Goal: Task Accomplishment & Management: Manage account settings

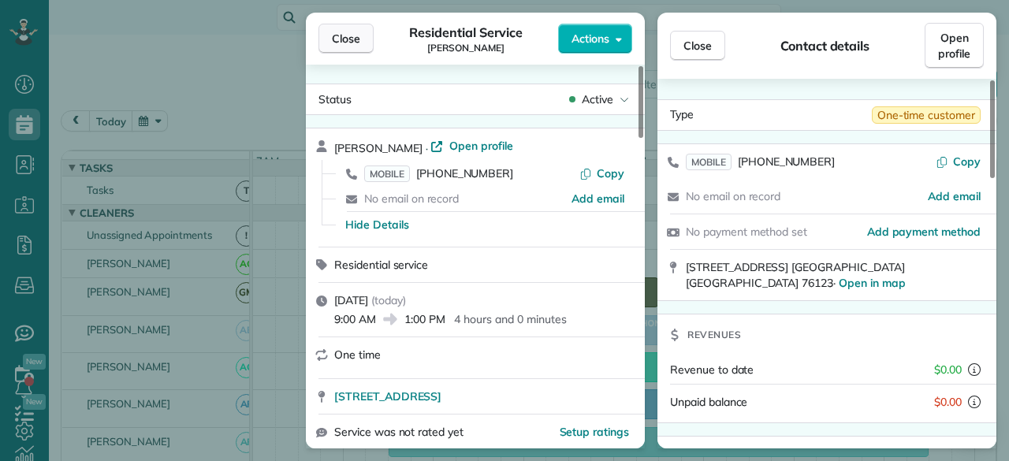
scroll to position [375, 90]
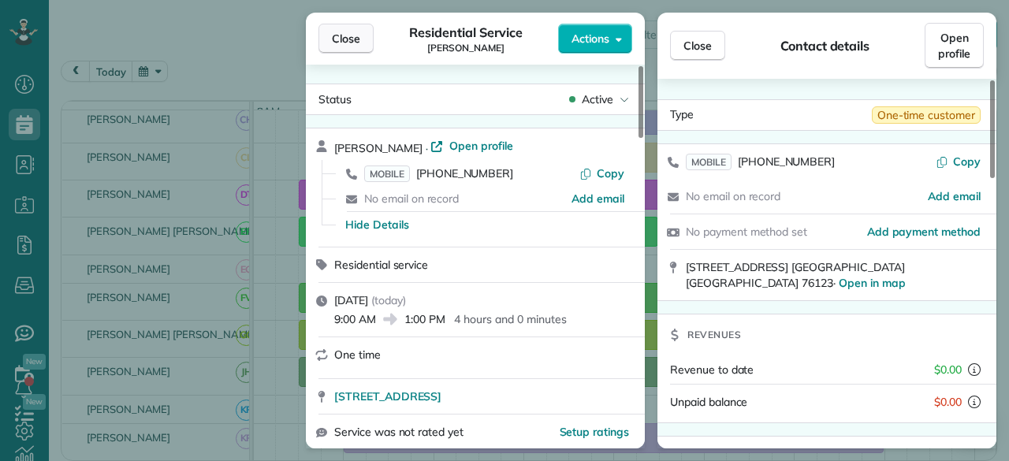
click at [331, 38] on button "Close" at bounding box center [345, 39] width 55 height 30
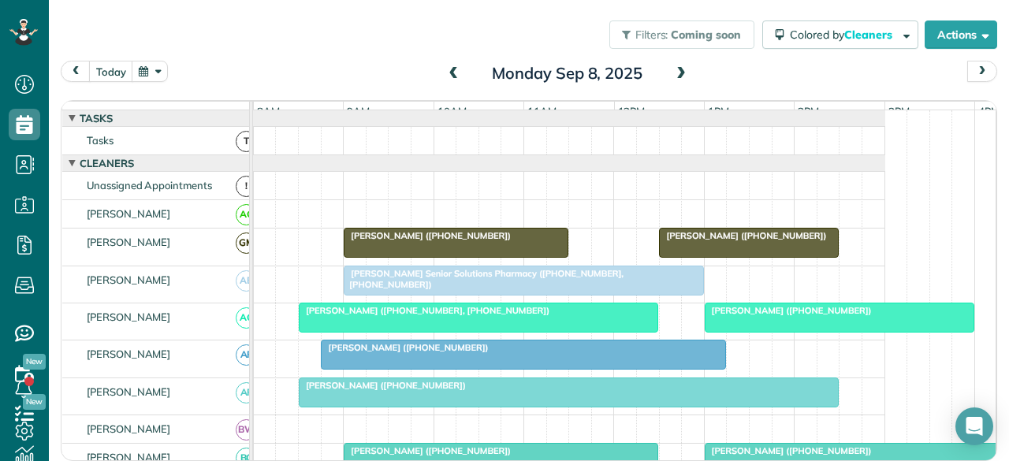
click at [422, 289] on div at bounding box center [523, 280] width 359 height 28
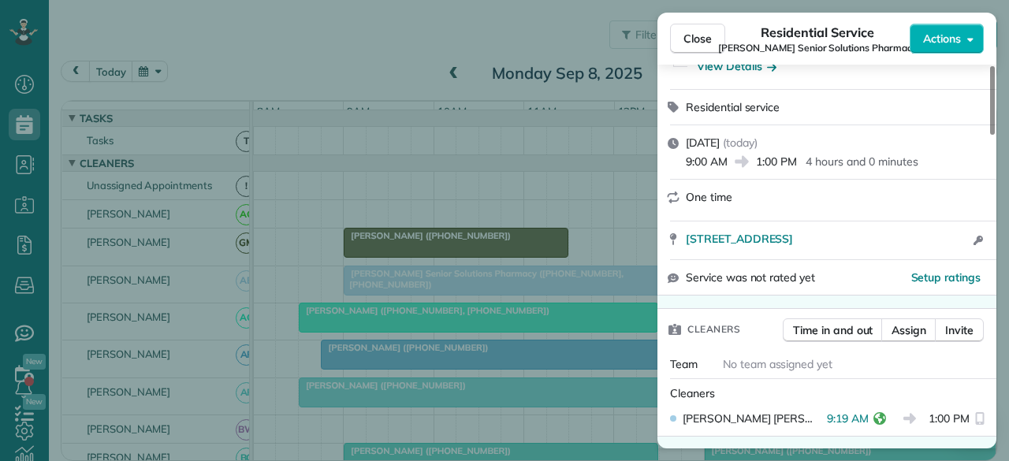
scroll to position [236, 0]
drag, startPoint x: 705, startPoint y: 35, endPoint x: 596, endPoint y: 182, distance: 182.5
click at [705, 35] on span "Close" at bounding box center [697, 39] width 28 height 16
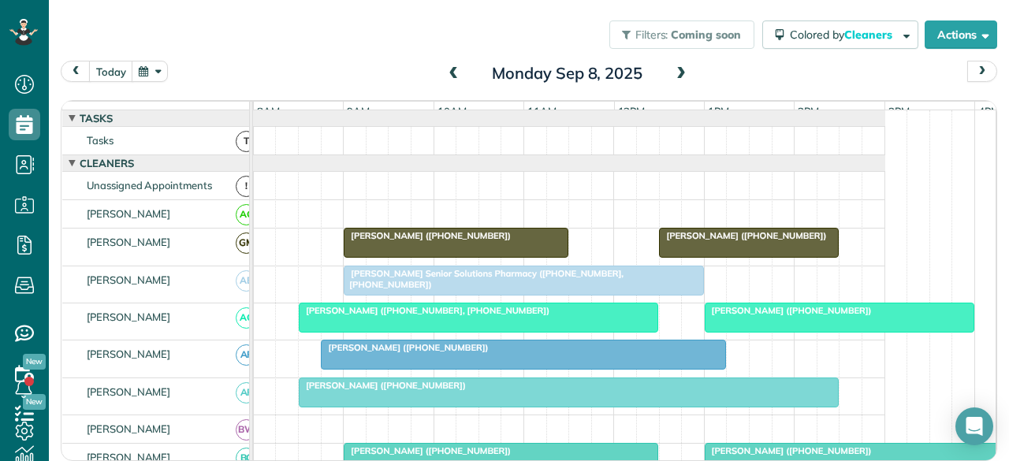
click at [375, 316] on span "William Grisham (+18179094478, +18176026994)" at bounding box center [424, 310] width 252 height 11
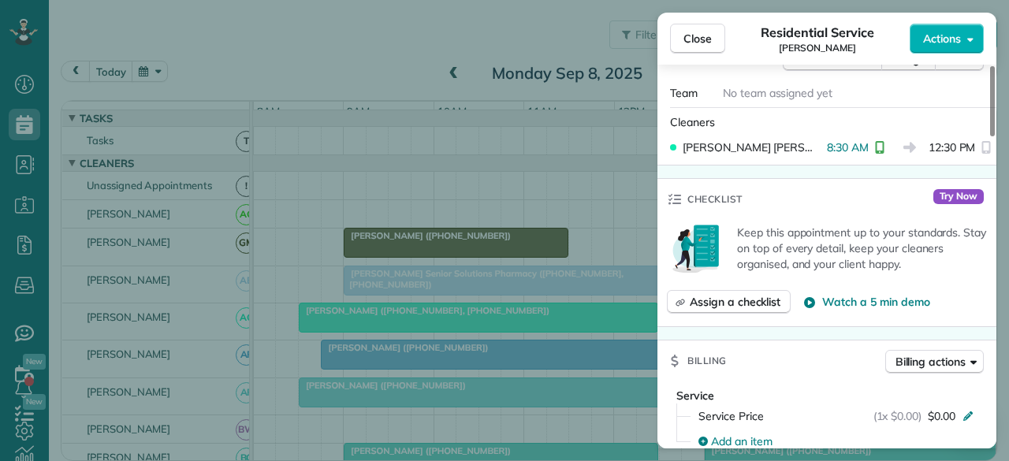
scroll to position [473, 0]
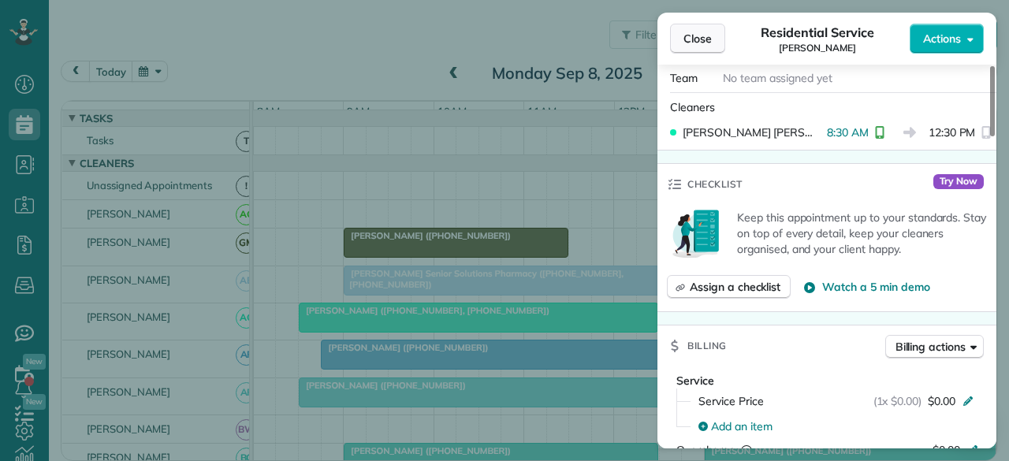
click at [695, 42] on span "Close" at bounding box center [697, 39] width 28 height 16
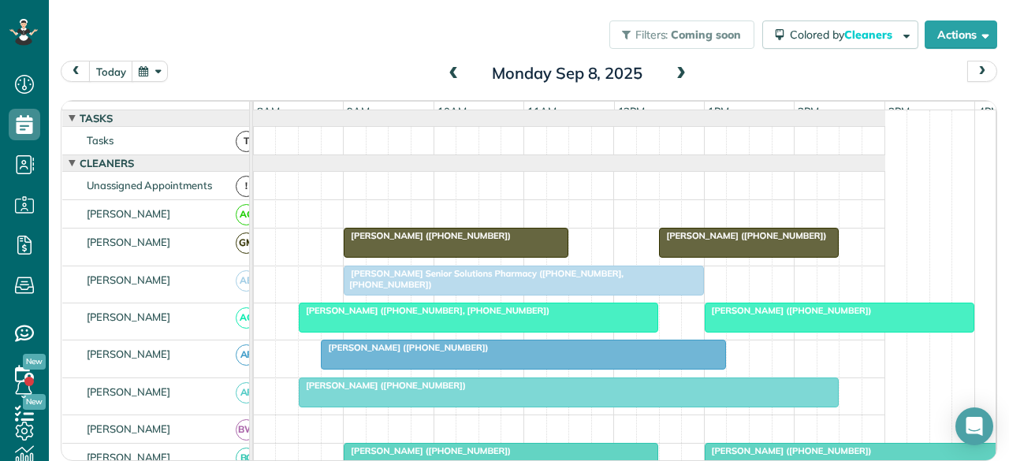
click at [372, 353] on span "Julie Holton (+12146638761)" at bounding box center [404, 347] width 169 height 11
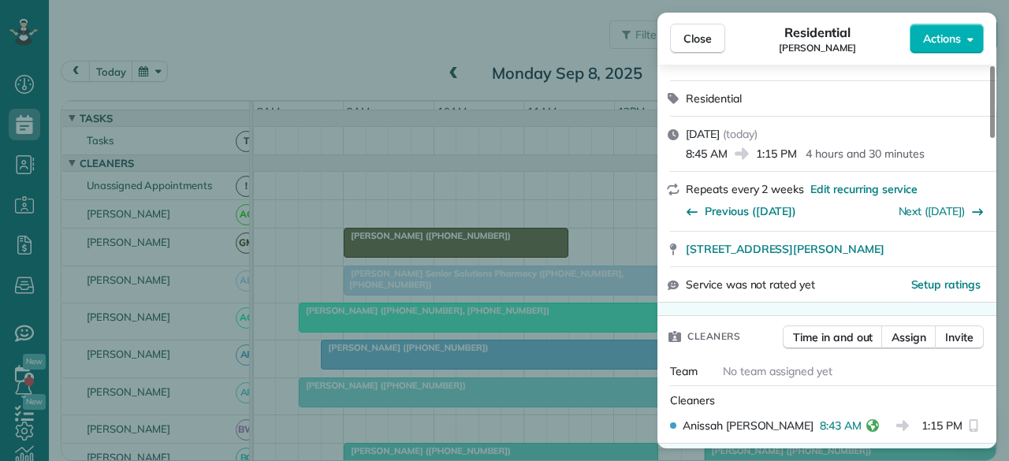
scroll to position [236, 0]
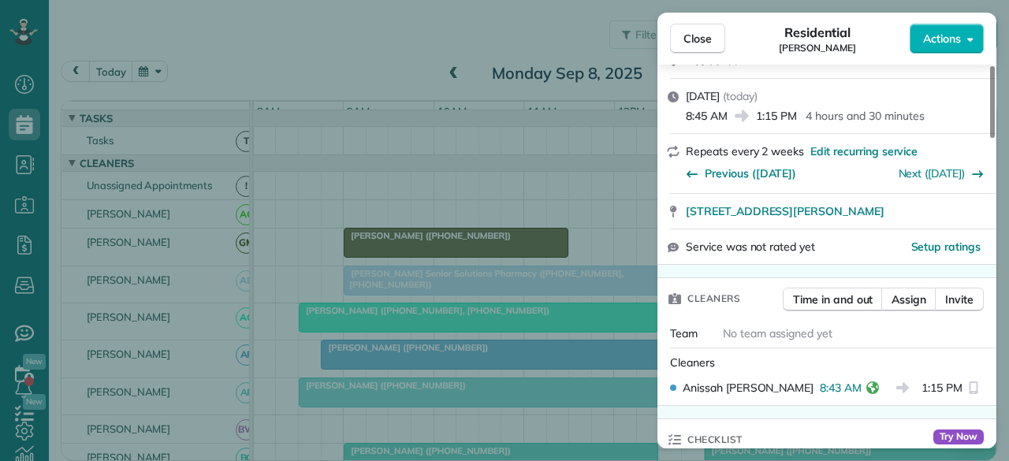
drag, startPoint x: 718, startPoint y: 36, endPoint x: 651, endPoint y: 114, distance: 102.8
click at [718, 35] on button "Close" at bounding box center [697, 39] width 55 height 30
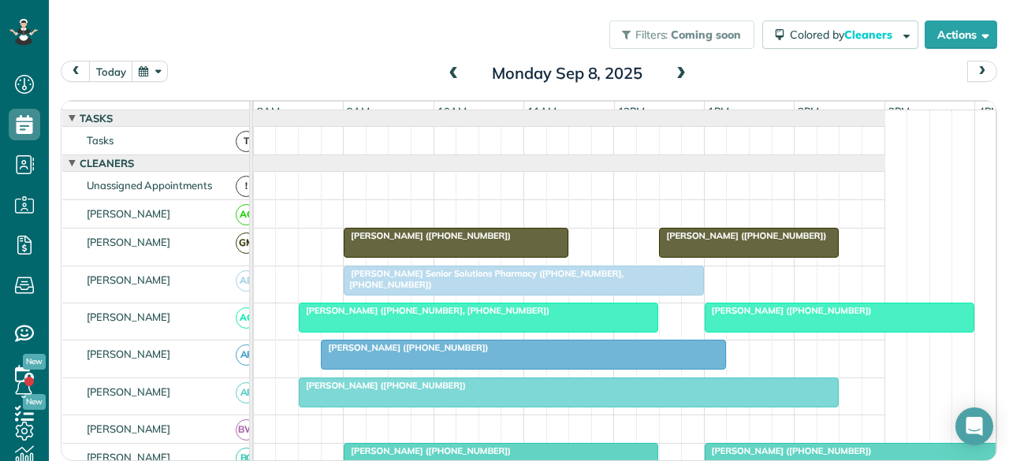
click at [363, 391] on span "Cherie Wiggins (+18178960242)" at bounding box center [382, 385] width 169 height 11
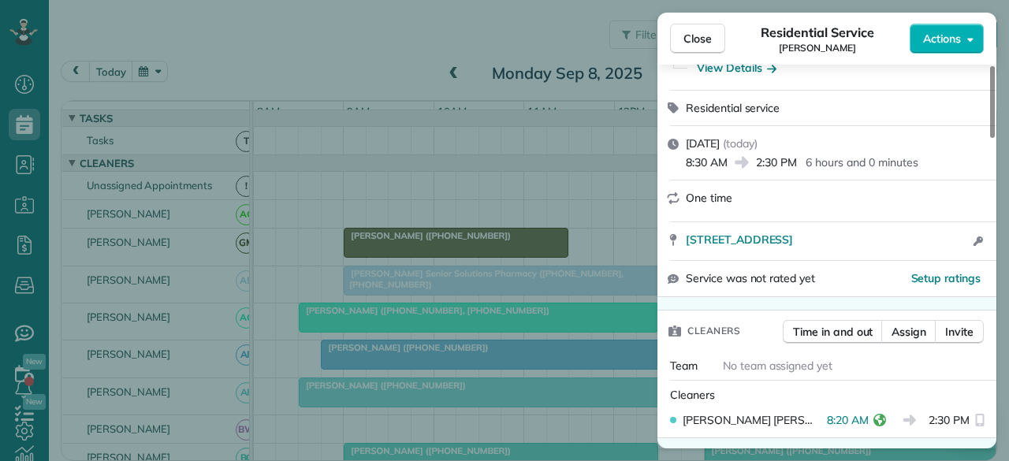
scroll to position [236, 0]
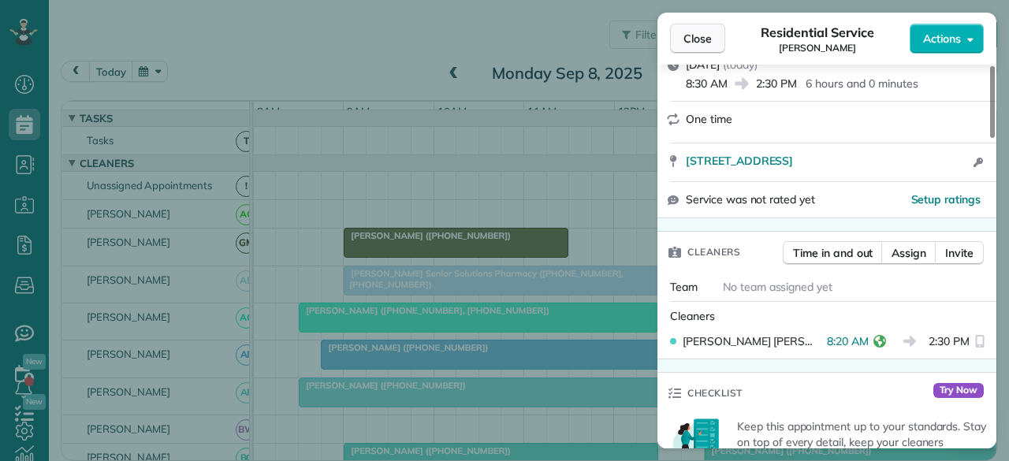
drag, startPoint x: 696, startPoint y: 40, endPoint x: 677, endPoint y: 35, distance: 19.7
click at [696, 40] on span "Close" at bounding box center [697, 39] width 28 height 16
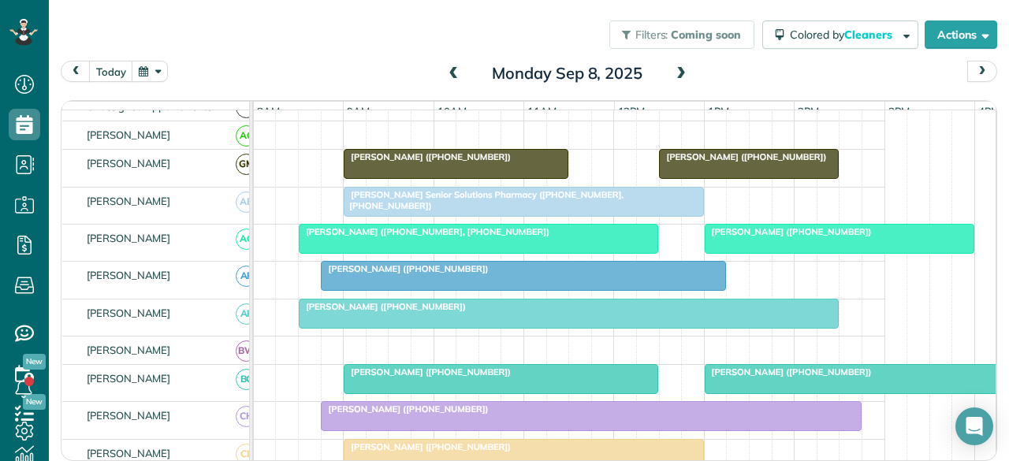
scroll to position [158, 0]
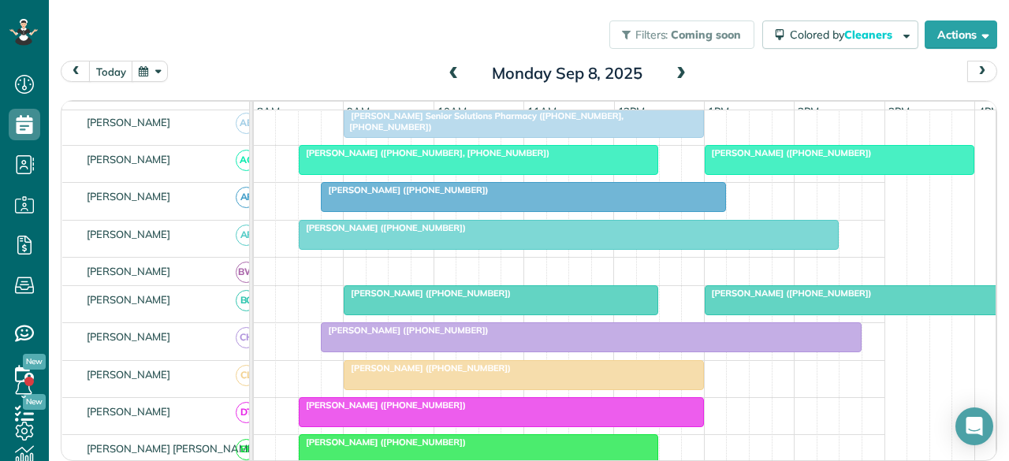
click at [422, 296] on span "Michael Gibson (+16825976969)" at bounding box center [427, 293] width 169 height 11
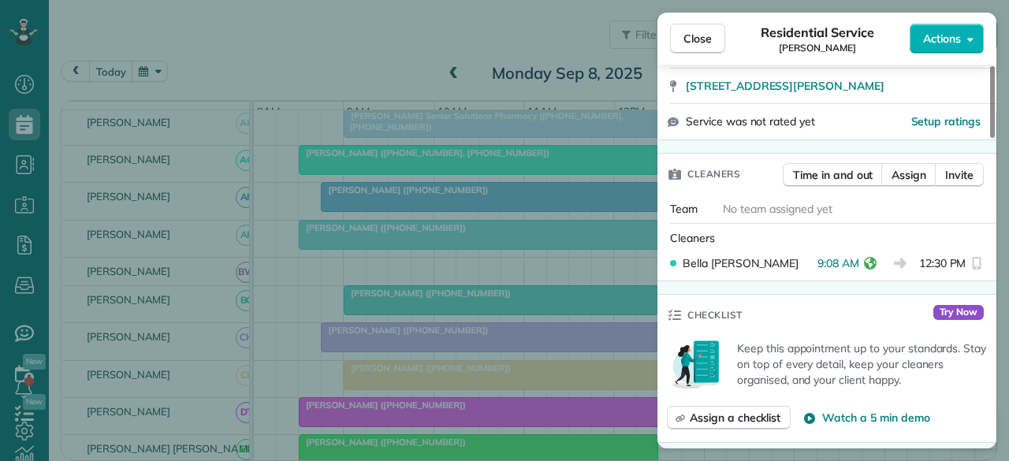
scroll to position [316, 0]
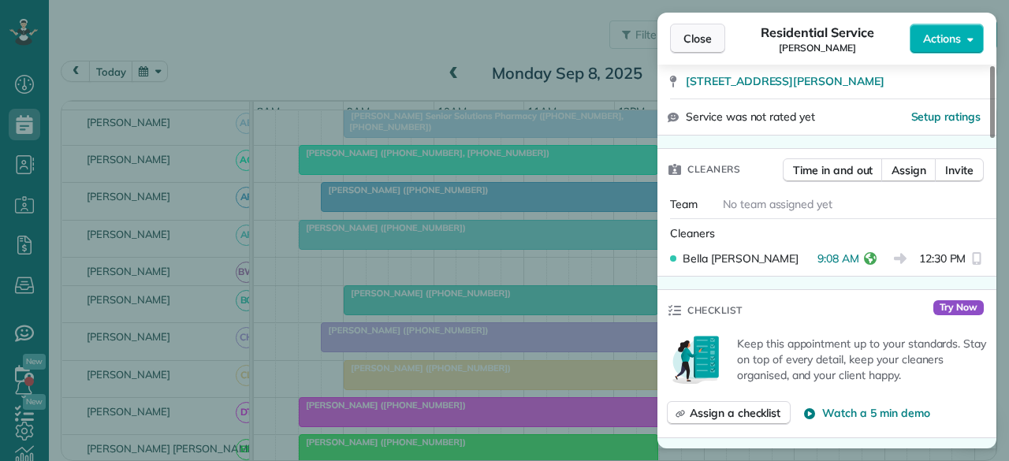
click at [705, 37] on span "Close" at bounding box center [697, 39] width 28 height 16
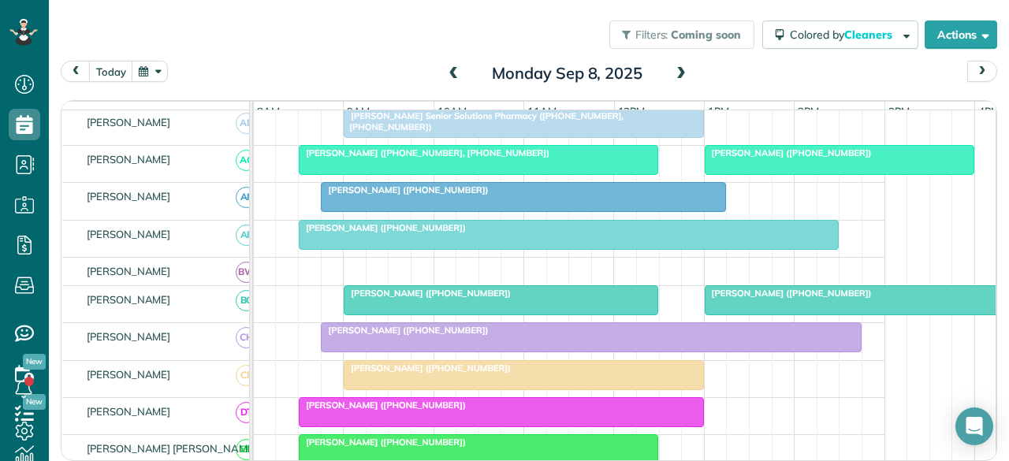
click at [362, 348] on div at bounding box center [591, 337] width 538 height 28
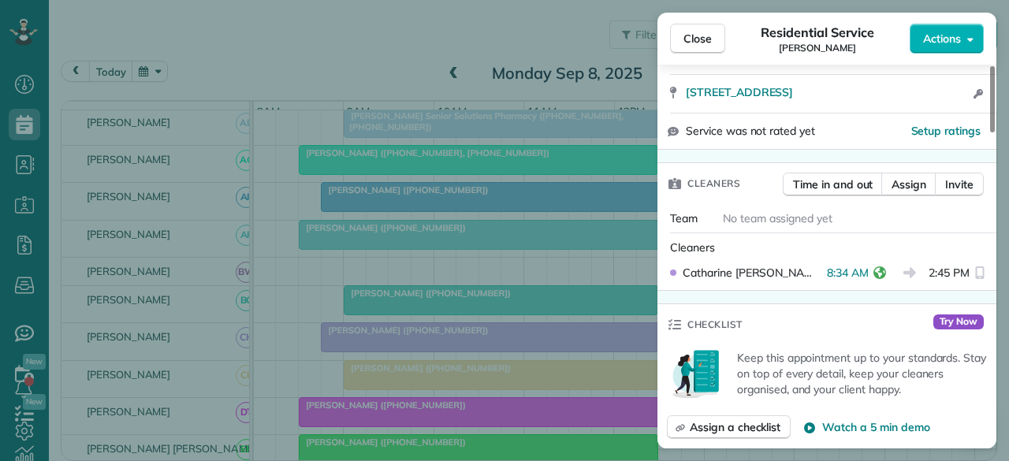
scroll to position [315, 0]
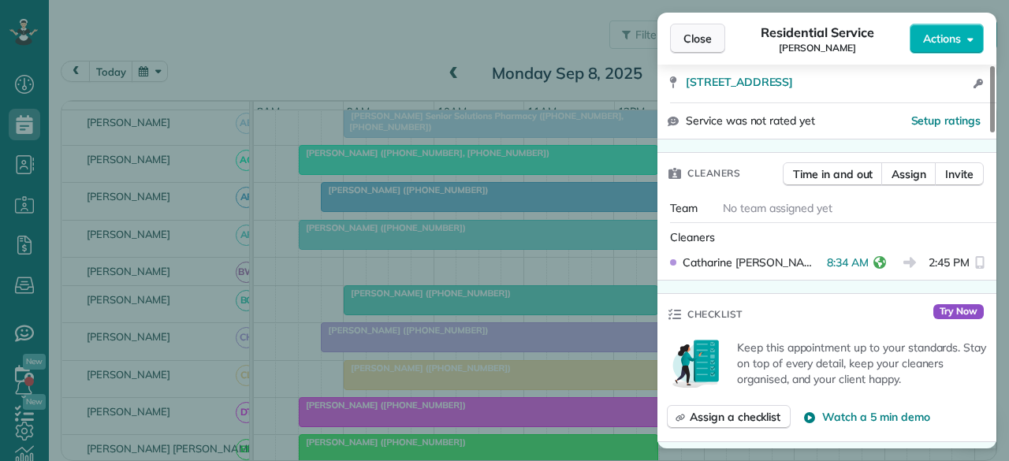
click at [703, 37] on span "Close" at bounding box center [697, 39] width 28 height 16
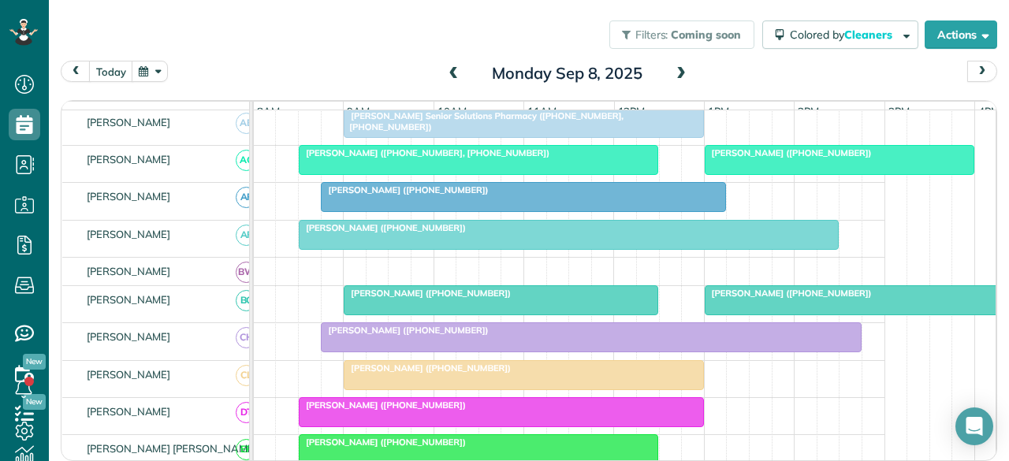
click at [400, 385] on div at bounding box center [523, 375] width 359 height 28
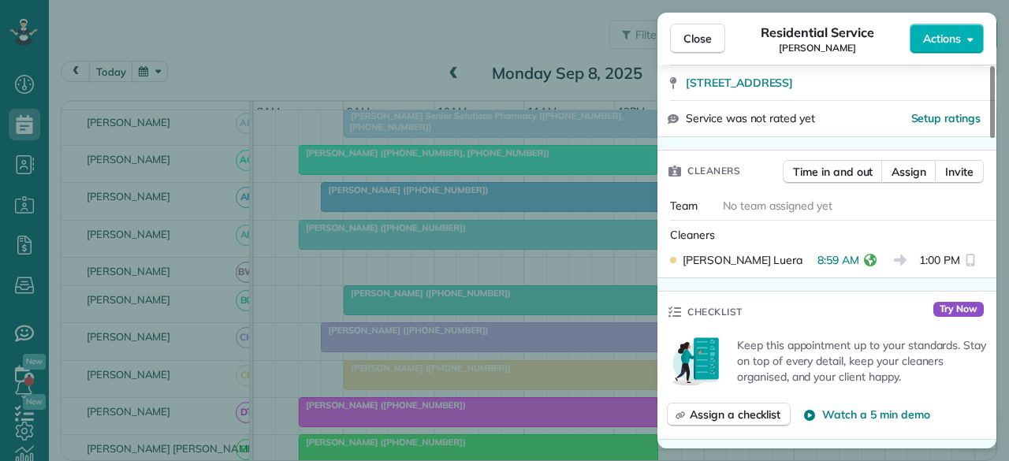
scroll to position [315, 0]
drag, startPoint x: 698, startPoint y: 43, endPoint x: 583, endPoint y: 128, distance: 143.1
click at [698, 43] on span "Close" at bounding box center [697, 39] width 28 height 16
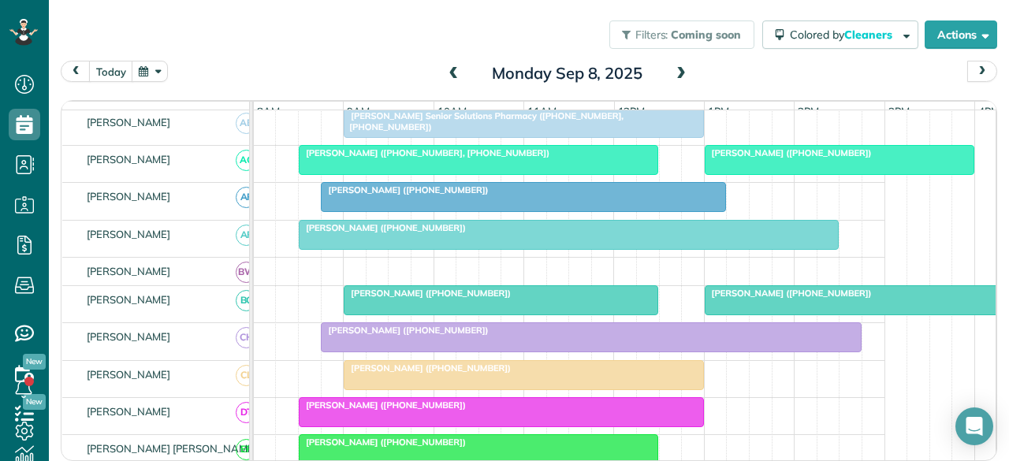
scroll to position [236, 0]
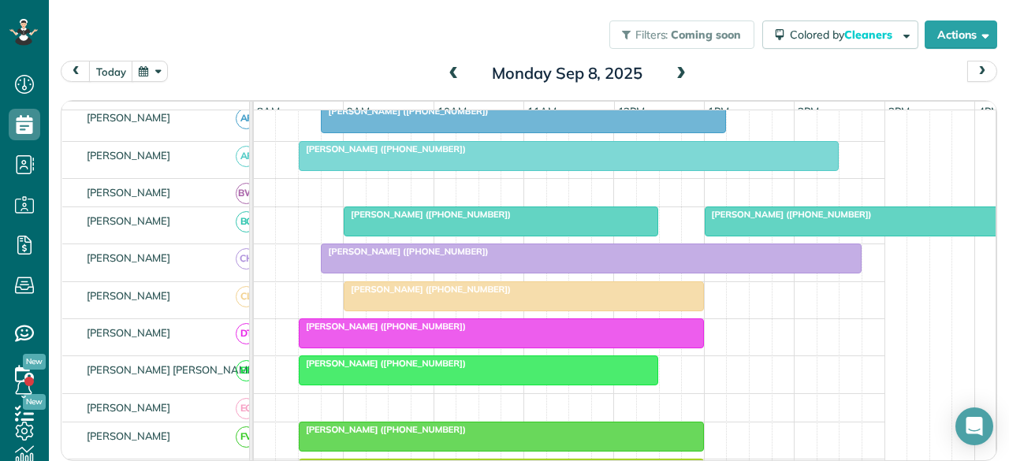
click at [360, 340] on div at bounding box center [500, 333] width 403 height 28
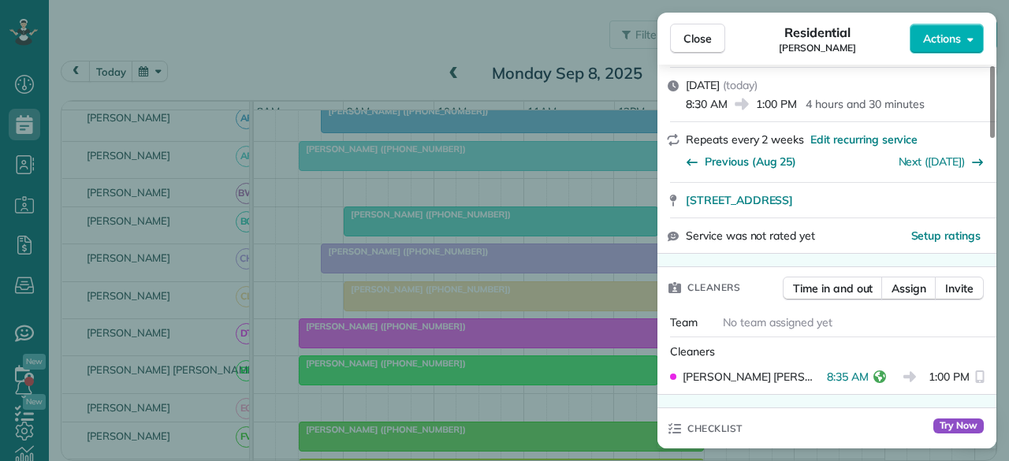
scroll to position [236, 0]
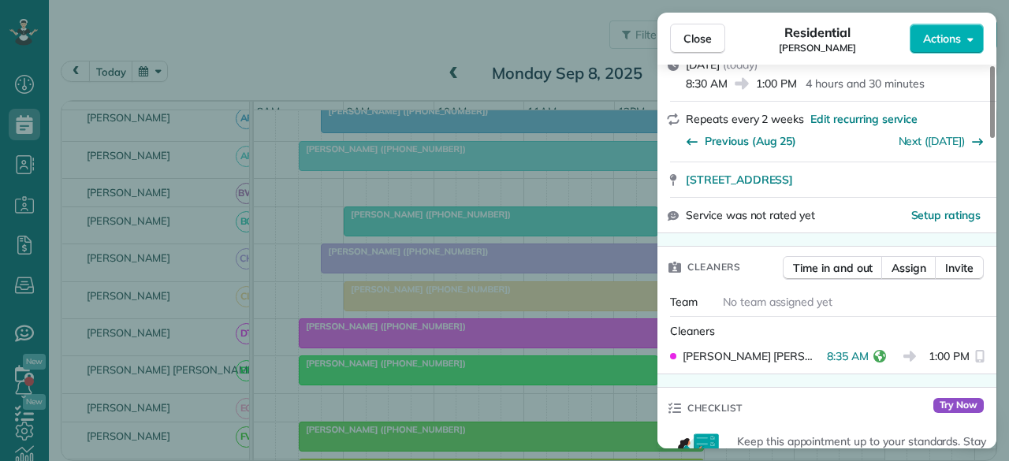
drag, startPoint x: 693, startPoint y: 39, endPoint x: 641, endPoint y: 32, distance: 52.4
click at [693, 38] on span "Close" at bounding box center [697, 39] width 28 height 16
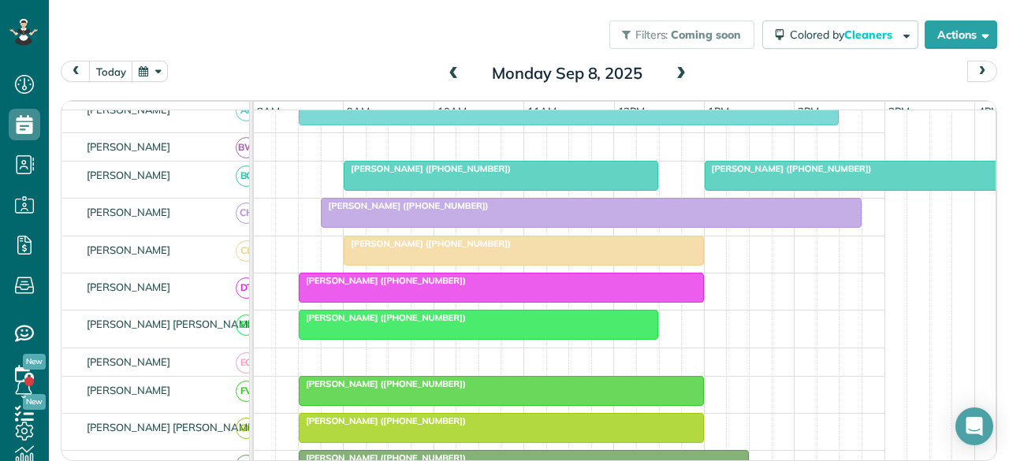
scroll to position [315, 0]
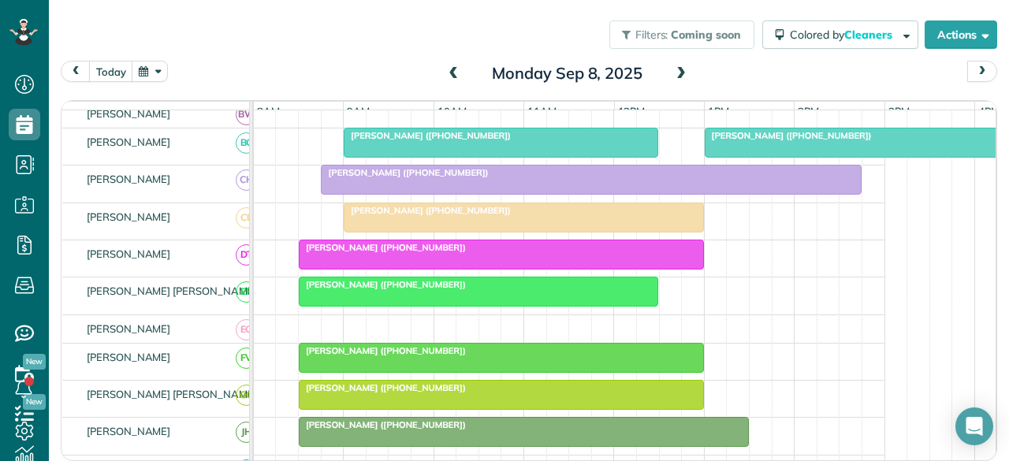
click at [396, 356] on span "Bennett Riley (+18179882786)" at bounding box center [382, 350] width 169 height 11
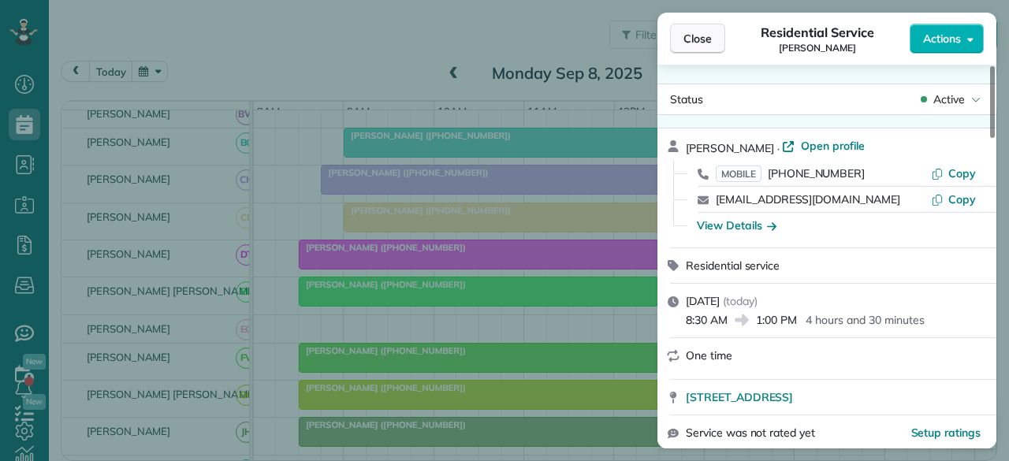
click at [693, 40] on span "Close" at bounding box center [697, 39] width 28 height 16
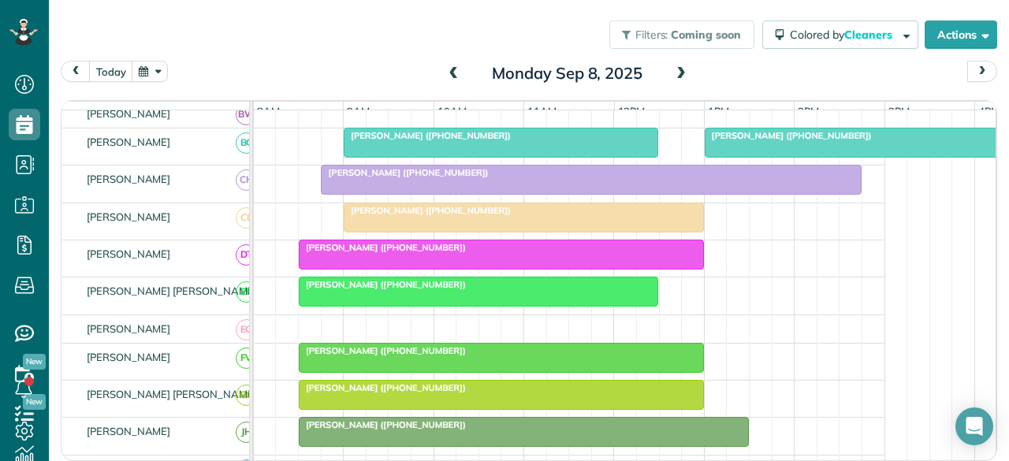
click at [372, 305] on div at bounding box center [478, 291] width 359 height 28
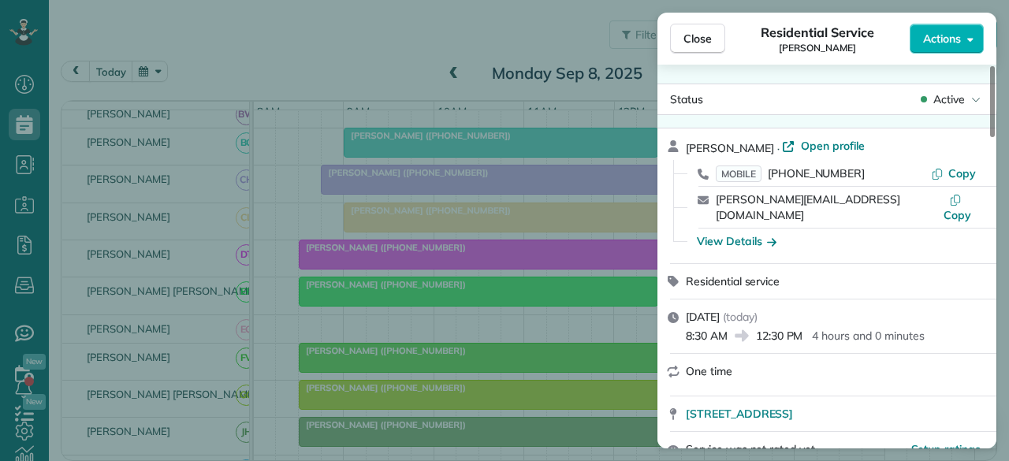
scroll to position [236, 0]
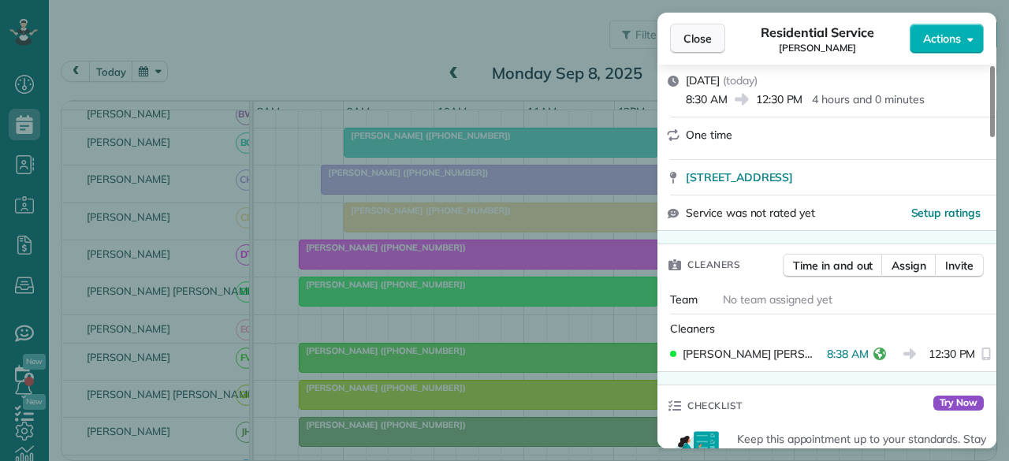
click at [703, 39] on span "Close" at bounding box center [697, 39] width 28 height 16
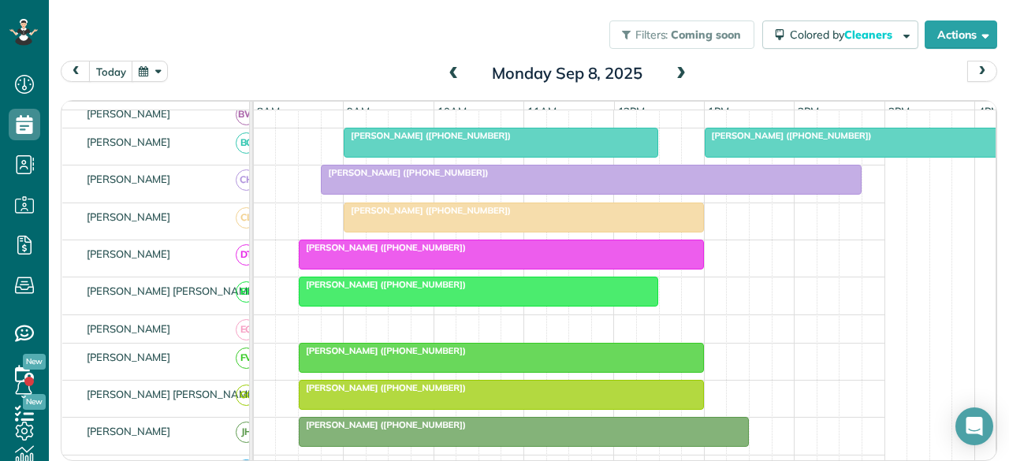
click at [442, 356] on div "Bennett Riley (+18179882786)" at bounding box center [501, 350] width 396 height 11
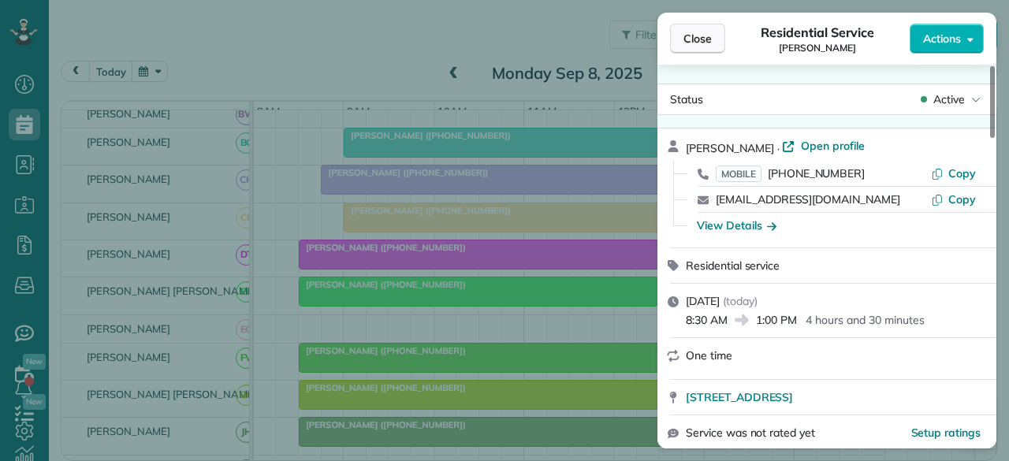
click at [703, 39] on span "Close" at bounding box center [697, 39] width 28 height 16
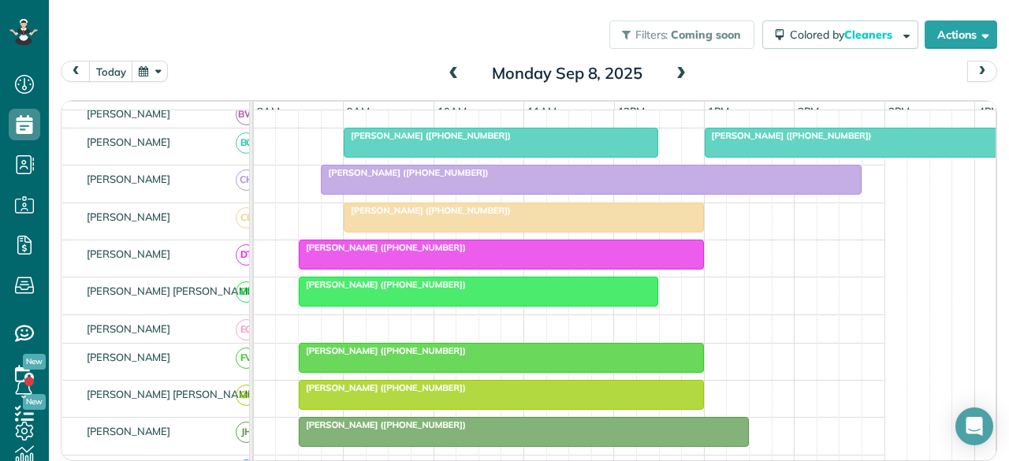
click at [345, 365] on div at bounding box center [500, 358] width 403 height 28
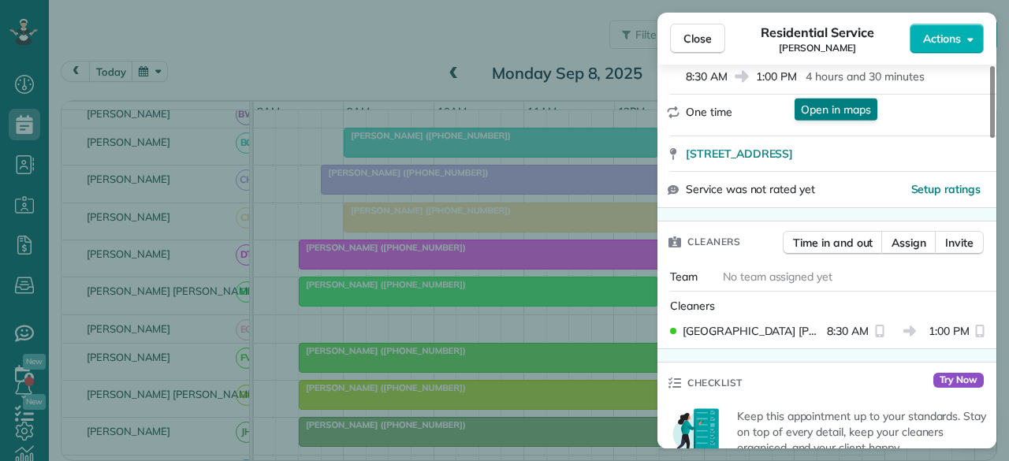
scroll to position [315, 0]
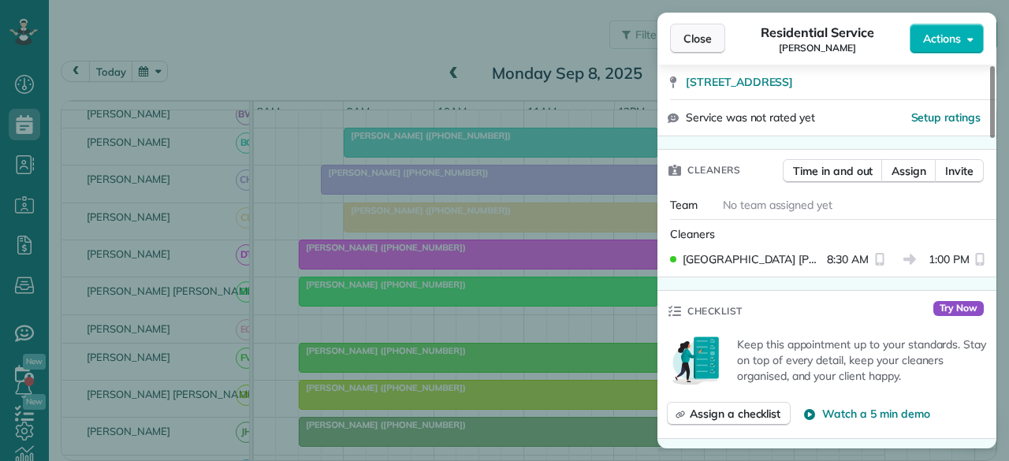
click at [695, 38] on span "Close" at bounding box center [697, 39] width 28 height 16
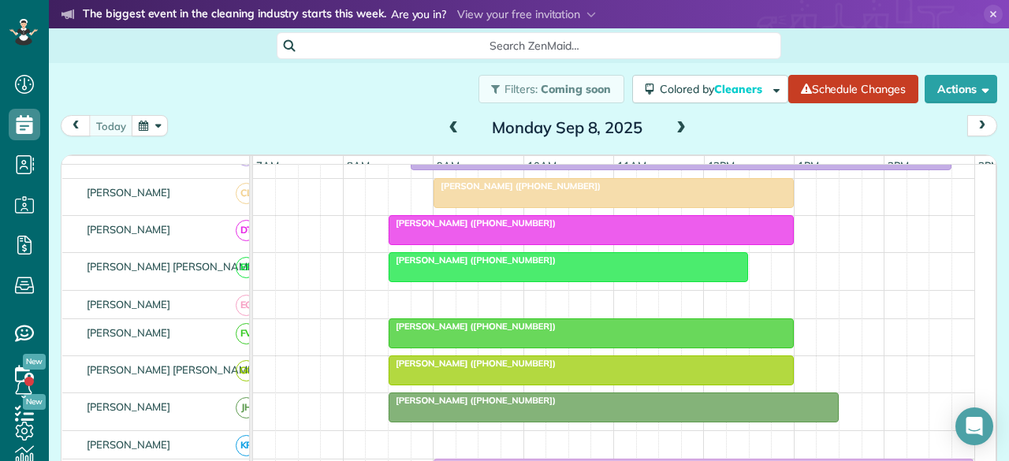
scroll to position [473, 0]
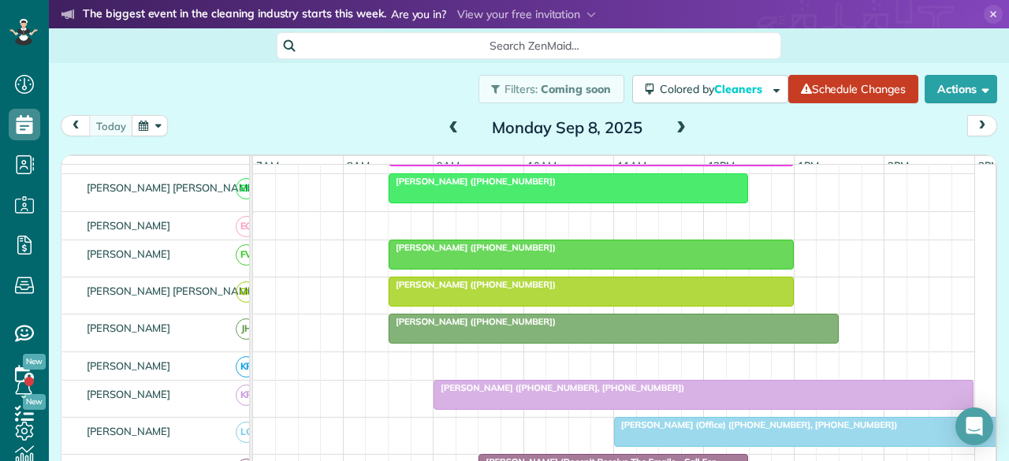
click at [438, 253] on span "Bennett Riley (+18179882786)" at bounding box center [472, 247] width 169 height 11
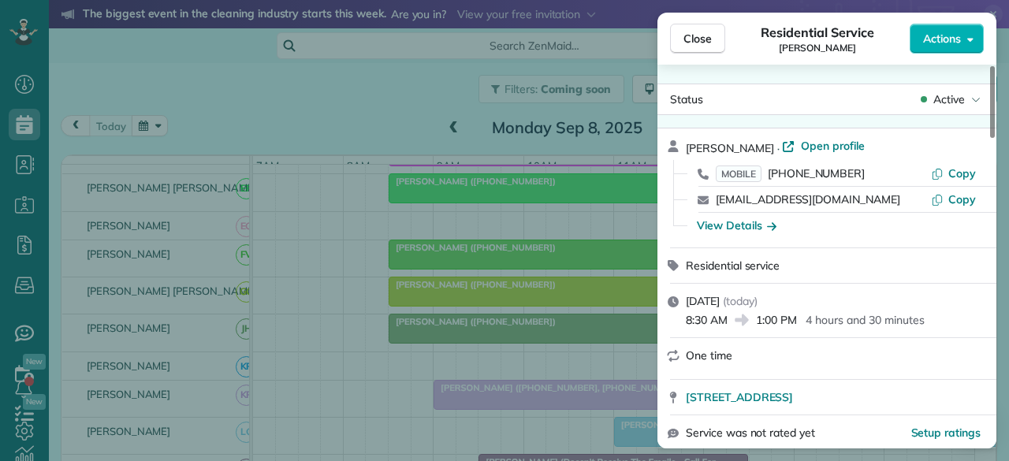
scroll to position [315, 0]
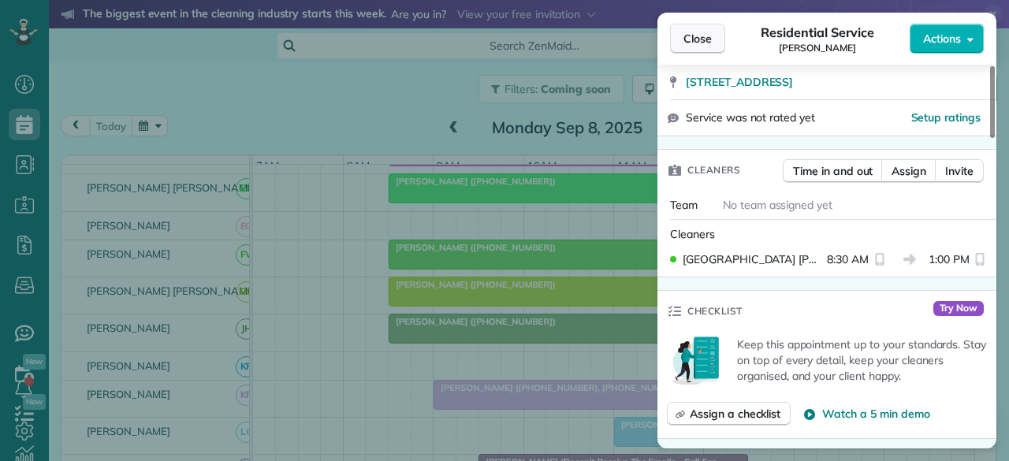
drag, startPoint x: 695, startPoint y: 26, endPoint x: 696, endPoint y: 51, distance: 25.2
click at [695, 26] on button "Close" at bounding box center [697, 39] width 55 height 30
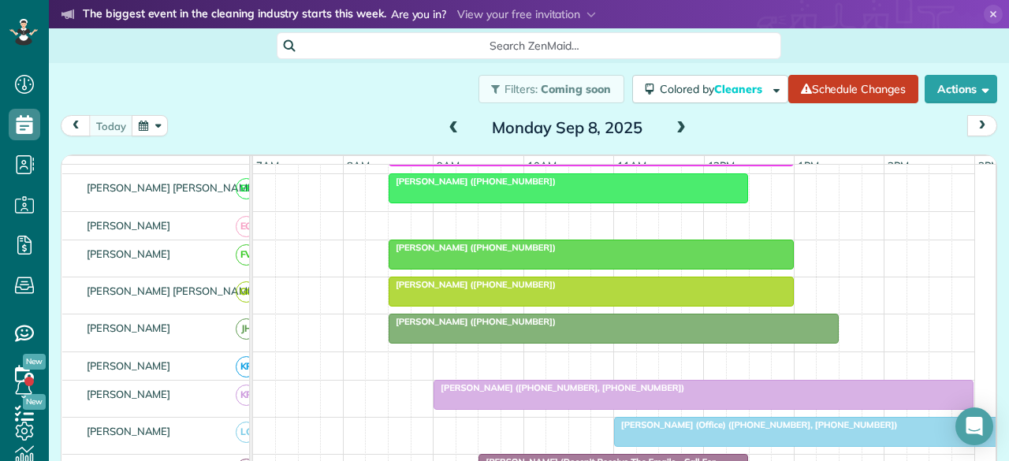
click at [468, 289] on span "Laura Perry (+12146688618)" at bounding box center [472, 284] width 169 height 11
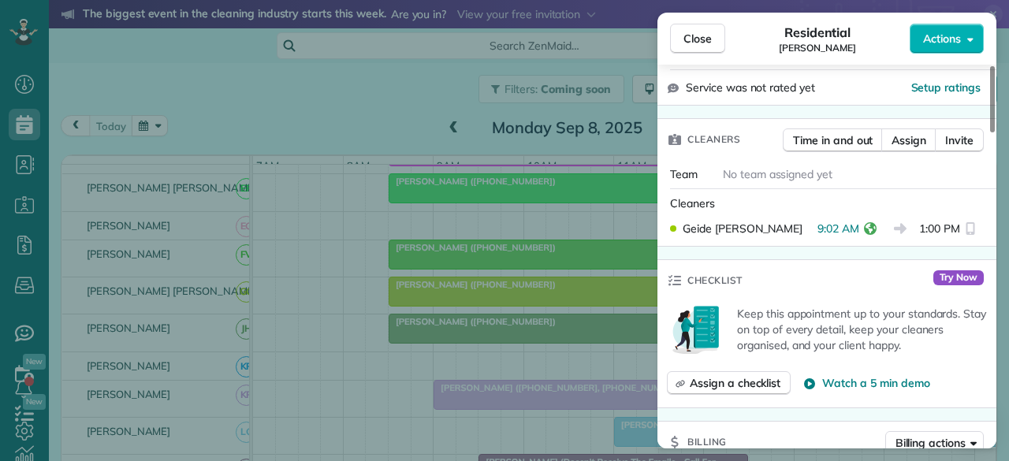
scroll to position [394, 0]
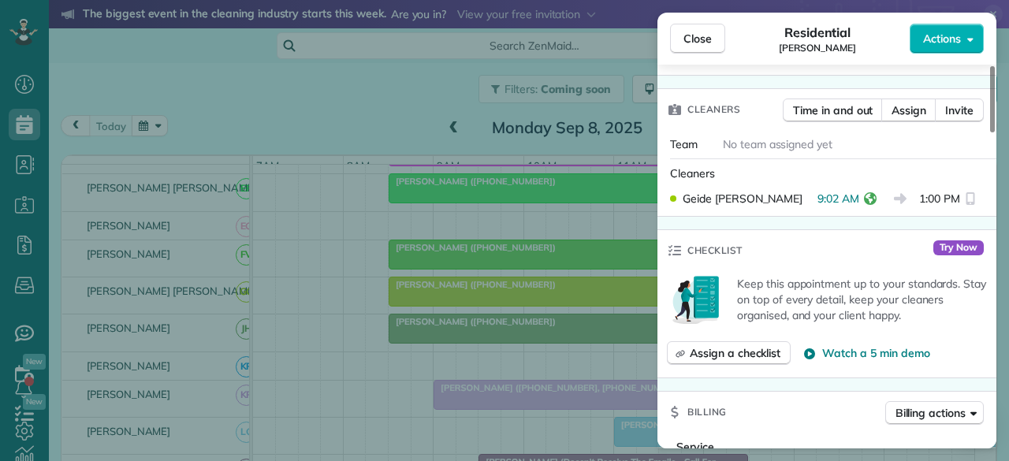
drag, startPoint x: 697, startPoint y: 39, endPoint x: 574, endPoint y: 258, distance: 251.2
click at [697, 39] on span "Close" at bounding box center [697, 39] width 28 height 16
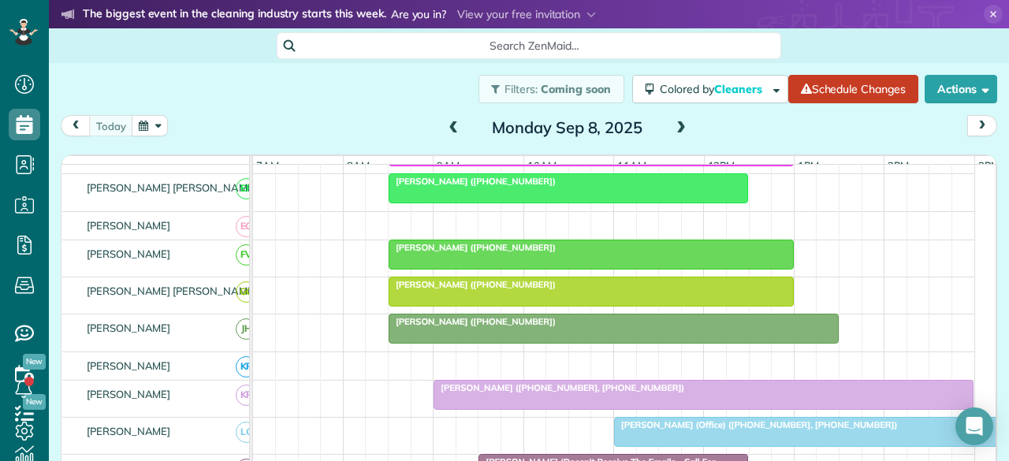
click at [505, 327] on span "Jonna Noble (+18178223477)" at bounding box center [472, 321] width 169 height 11
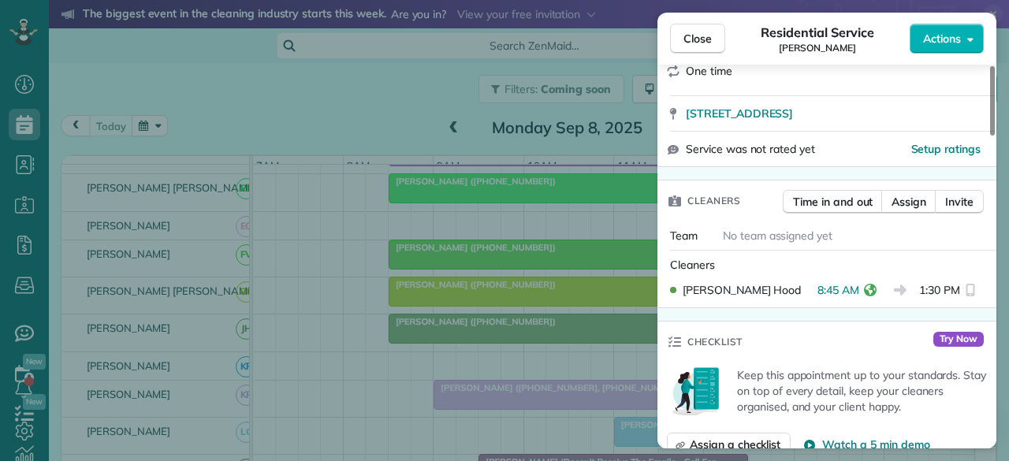
scroll to position [315, 0]
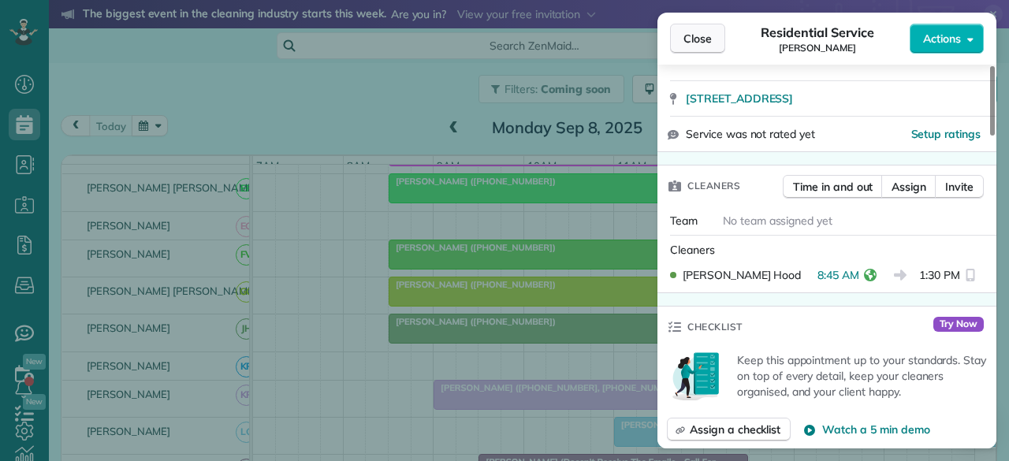
click at [705, 33] on span "Close" at bounding box center [697, 39] width 28 height 16
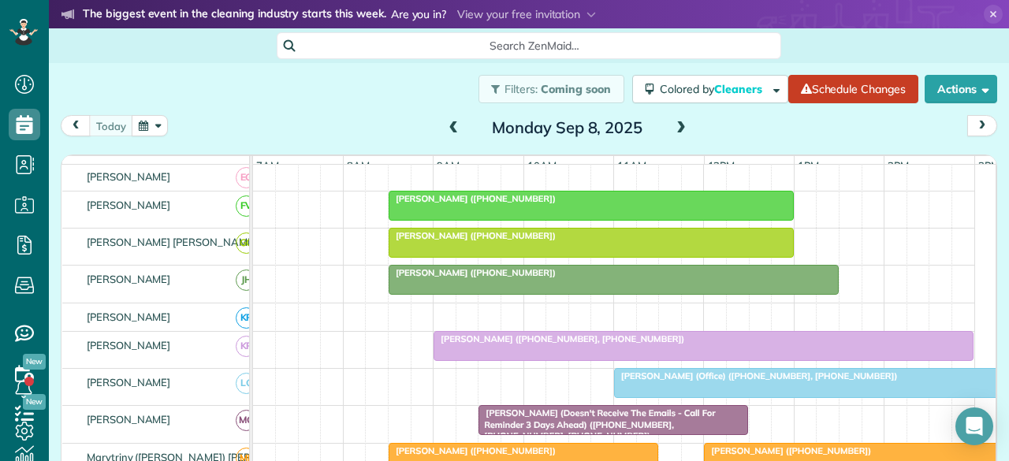
scroll to position [552, 0]
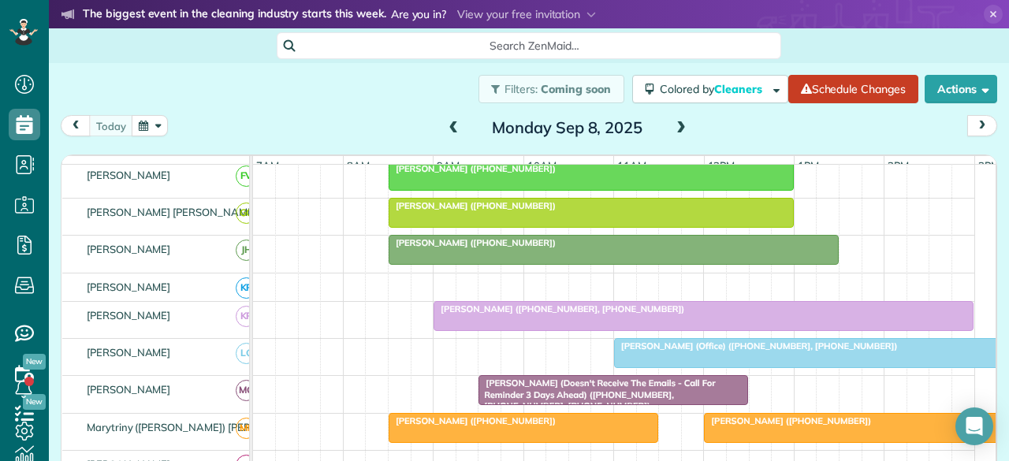
click at [467, 314] on span "Cindy Rojas (+18172945273, +18177263313)" at bounding box center [559, 308] width 252 height 11
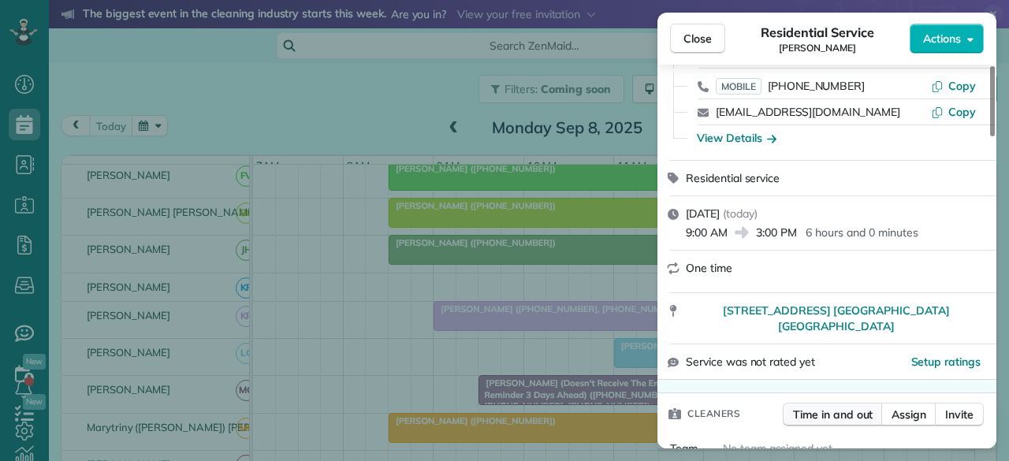
scroll to position [236, 0]
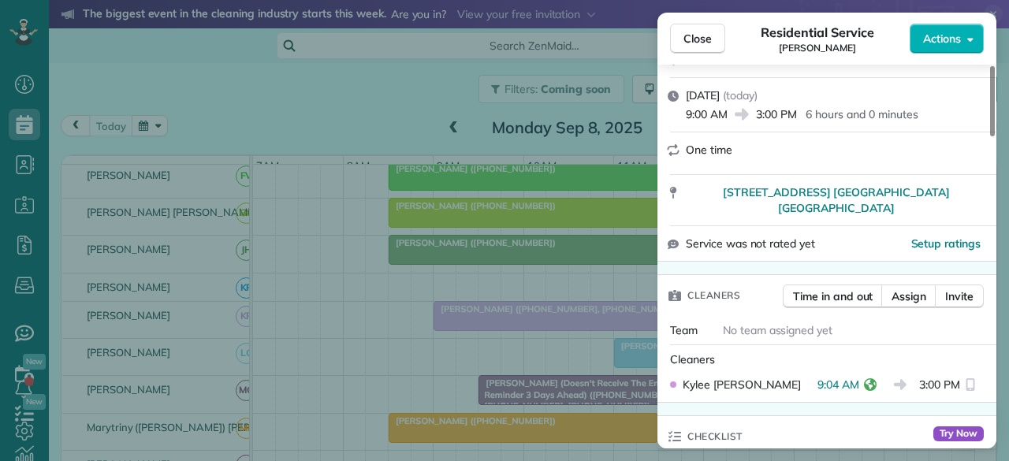
drag, startPoint x: 698, startPoint y: 39, endPoint x: 663, endPoint y: 158, distance: 124.2
click at [698, 39] on span "Close" at bounding box center [697, 39] width 28 height 16
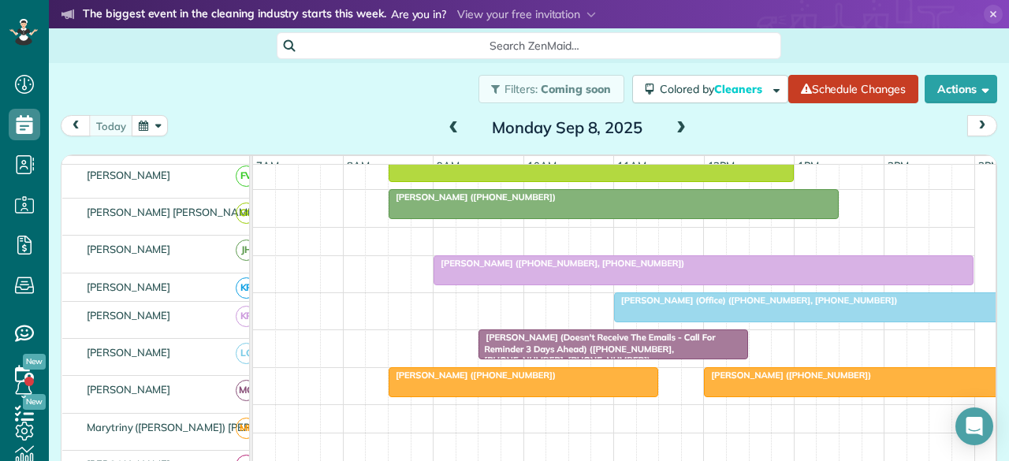
scroll to position [630, 0]
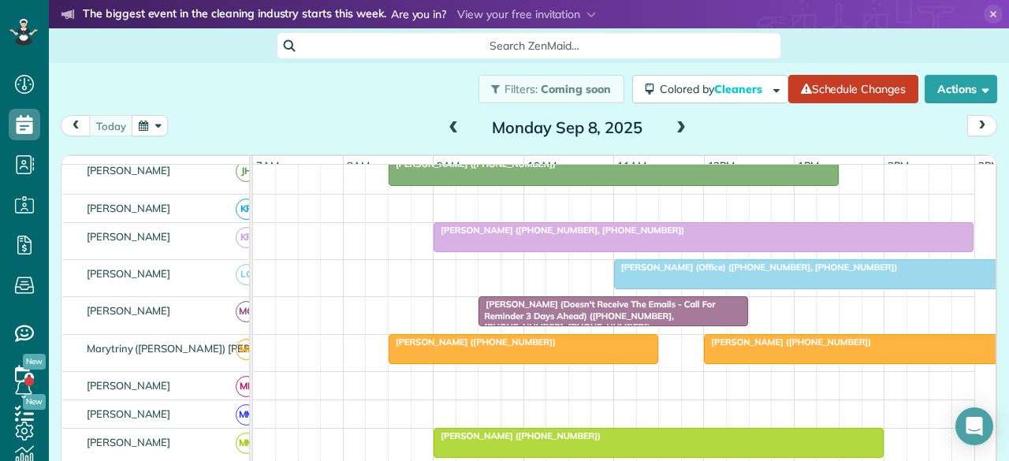
click at [510, 318] on span "Cynthia Benton (Doesn't Receive The Emails - Call For Reminder 3 Days Ahead) (+…" at bounding box center [596, 316] width 237 height 34
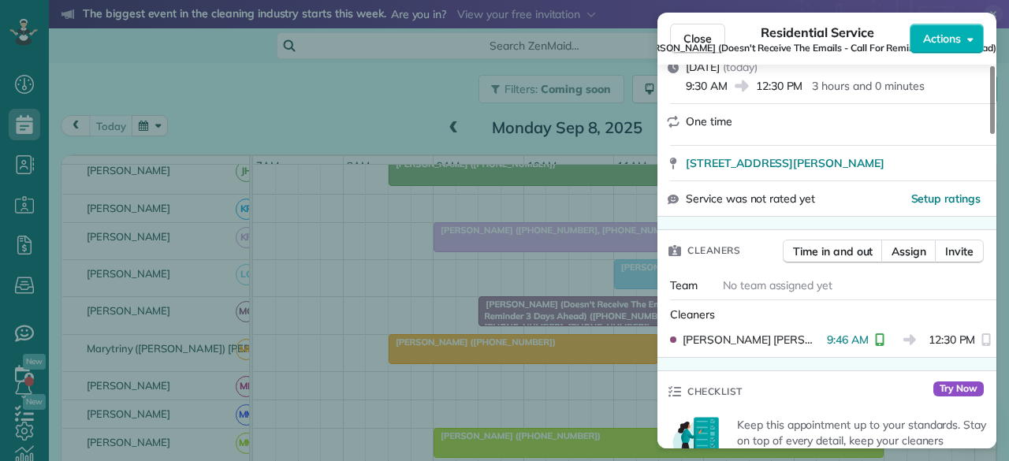
scroll to position [394, 0]
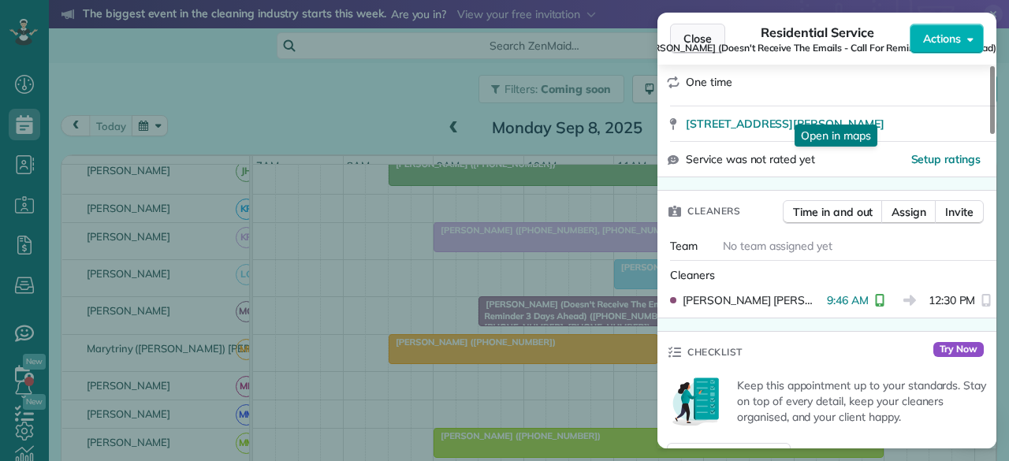
click at [693, 34] on span "Close" at bounding box center [697, 39] width 28 height 16
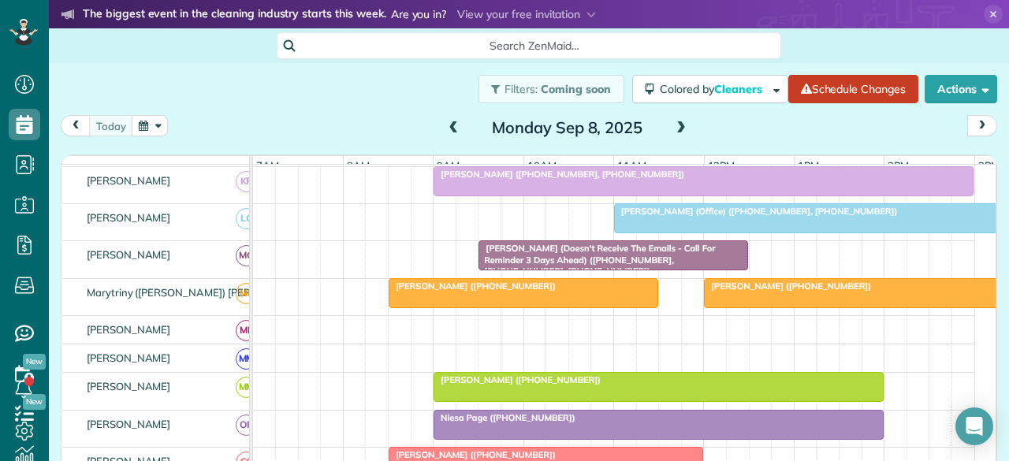
scroll to position [709, 0]
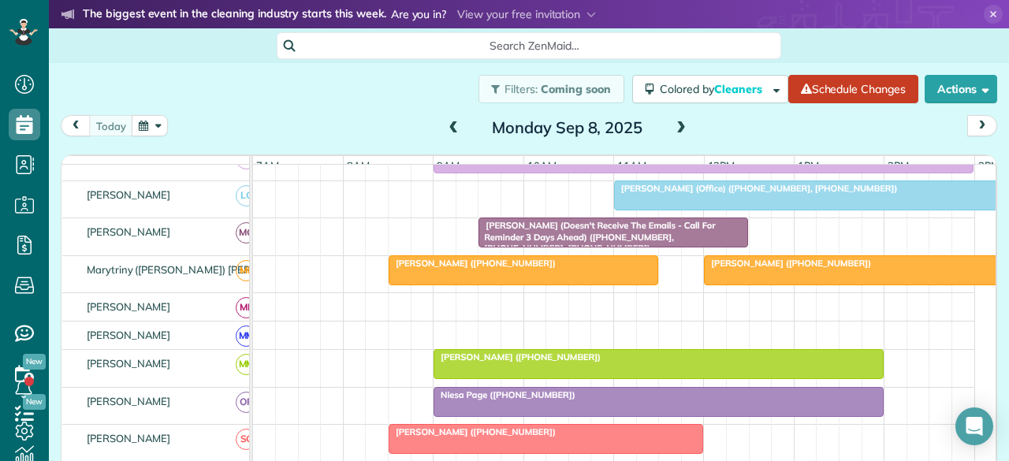
click at [465, 269] on span "George Miller (+16822566167)" at bounding box center [472, 263] width 169 height 11
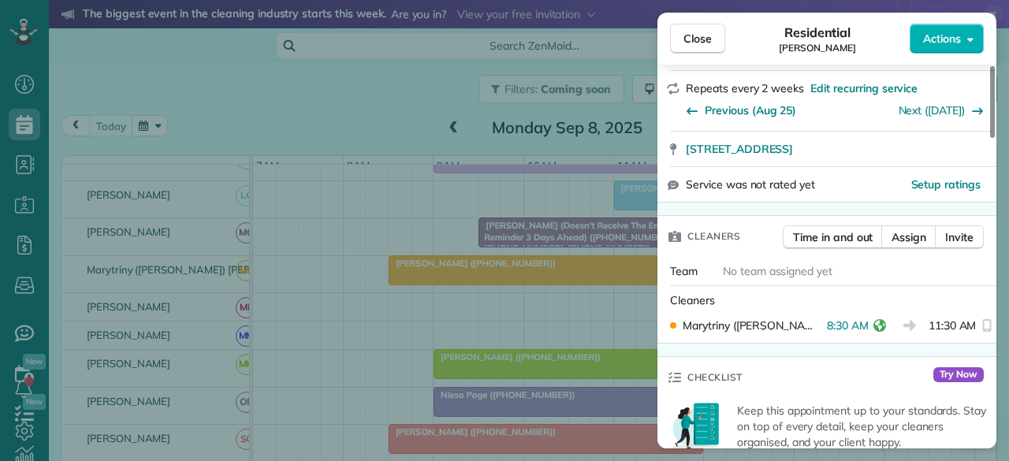
scroll to position [315, 0]
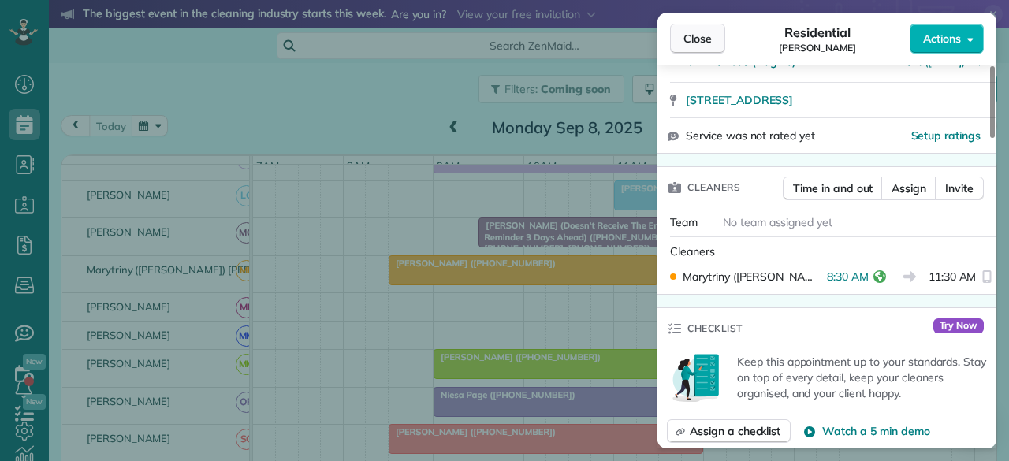
drag, startPoint x: 693, startPoint y: 28, endPoint x: 692, endPoint y: 46, distance: 18.2
click at [693, 28] on button "Close" at bounding box center [697, 39] width 55 height 30
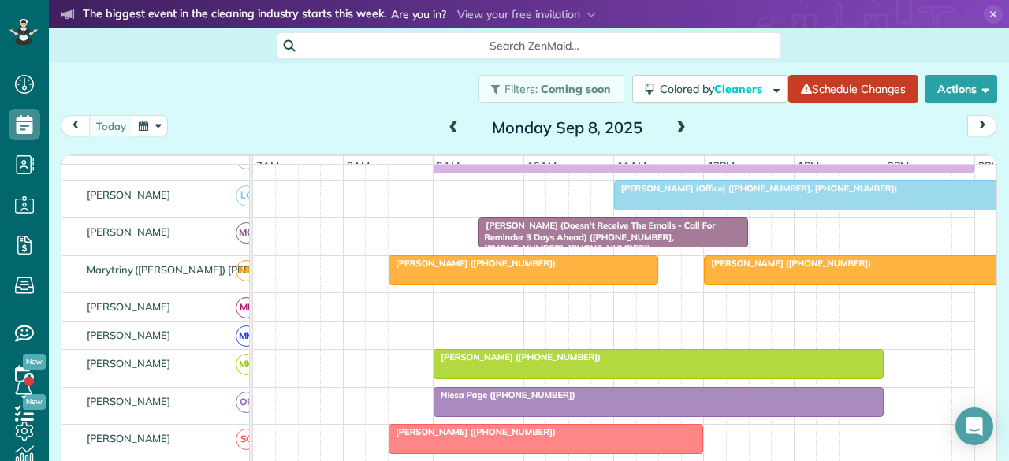
click at [511, 362] on span "Dorothy Bakintas (+18175544209)" at bounding box center [517, 356] width 169 height 11
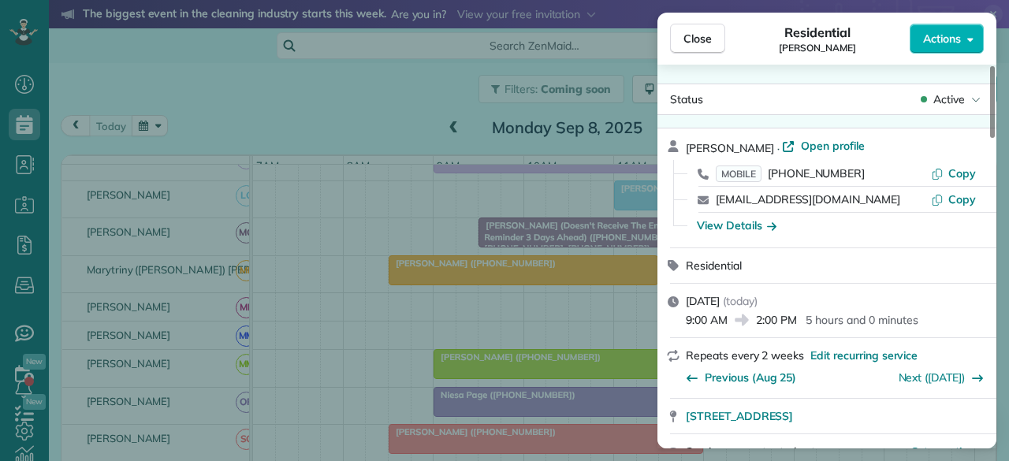
drag, startPoint x: 702, startPoint y: 39, endPoint x: 618, endPoint y: 180, distance: 164.3
click at [701, 39] on span "Close" at bounding box center [697, 39] width 28 height 16
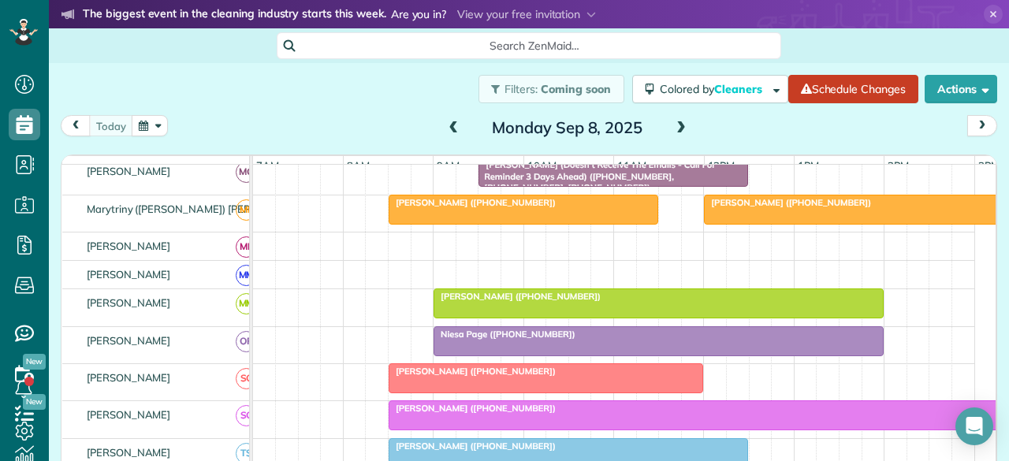
scroll to position [788, 0]
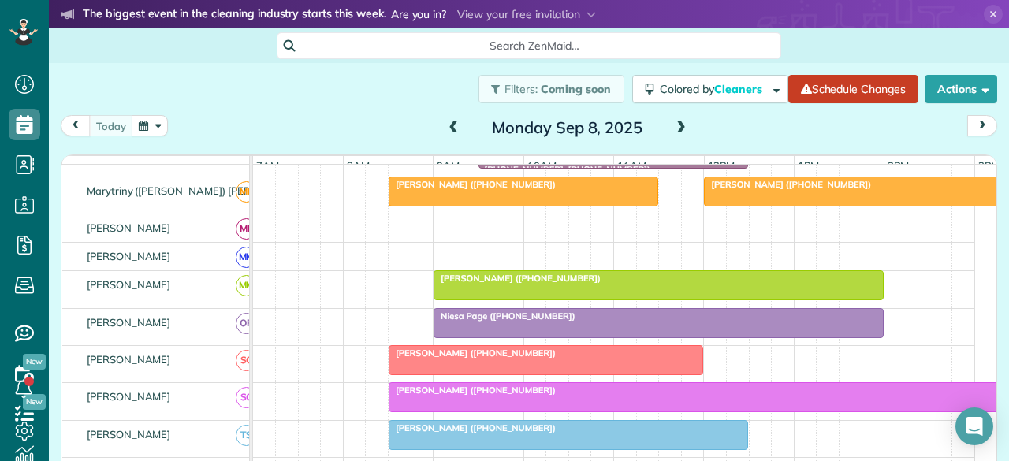
click at [502, 322] on span "Niesa Page (+12142805057)" at bounding box center [504, 315] width 143 height 11
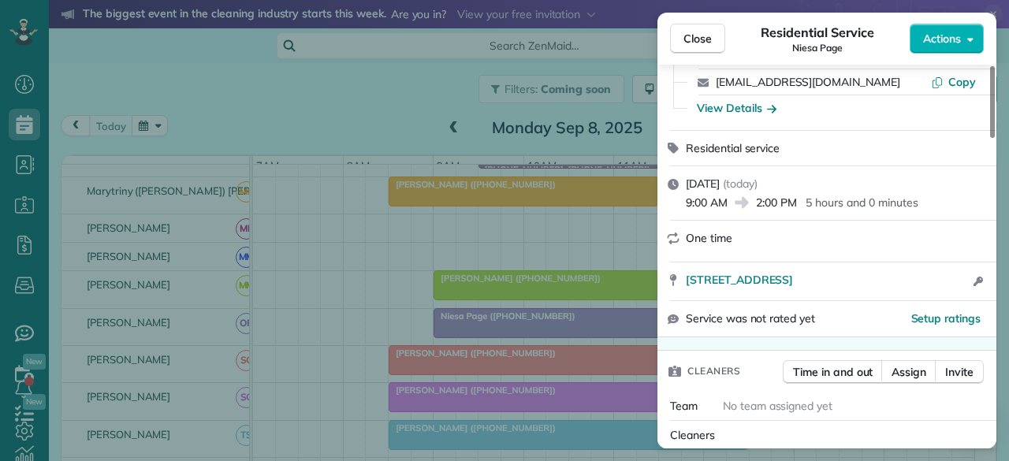
scroll to position [236, 0]
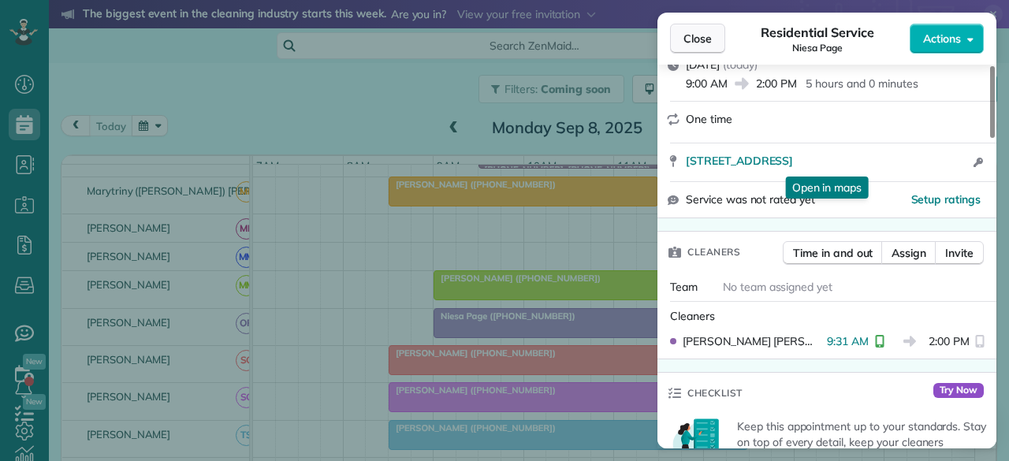
click at [699, 34] on span "Close" at bounding box center [697, 39] width 28 height 16
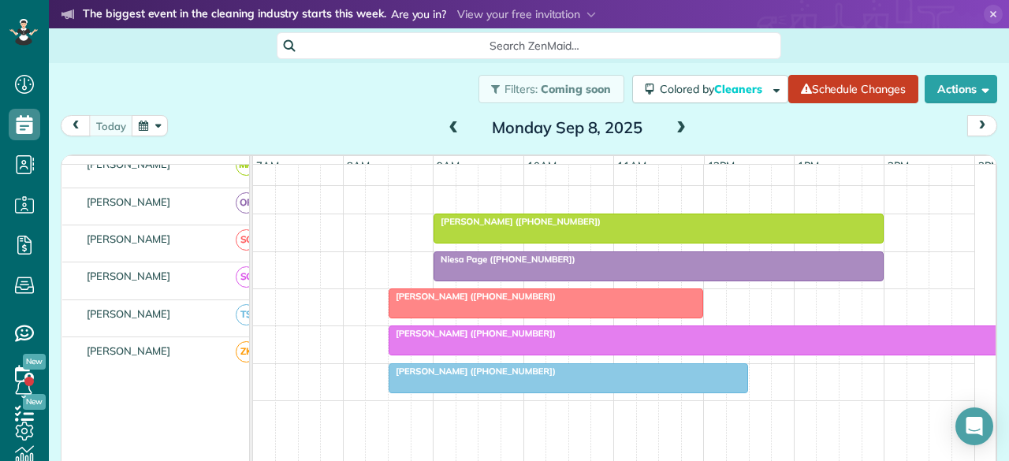
scroll to position [845, 0]
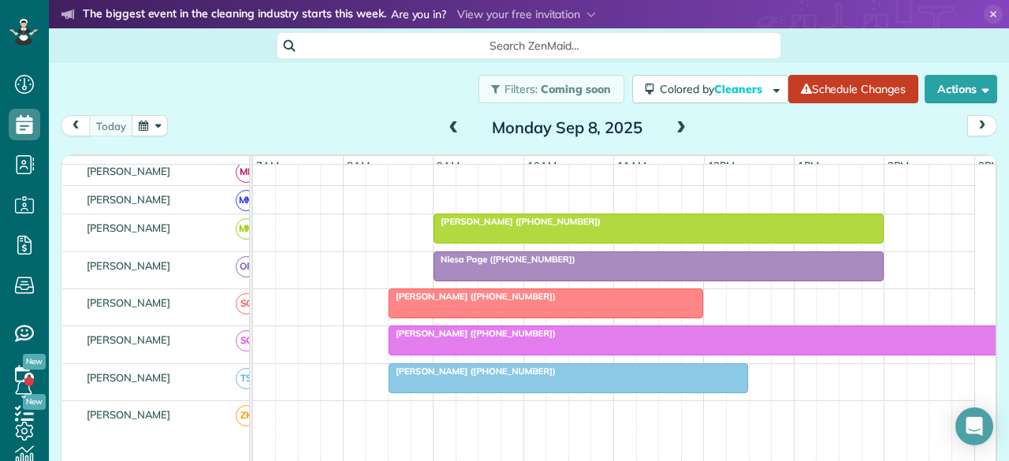
click at [431, 301] on span "Monte Stratton (+18173728802)" at bounding box center [472, 296] width 169 height 11
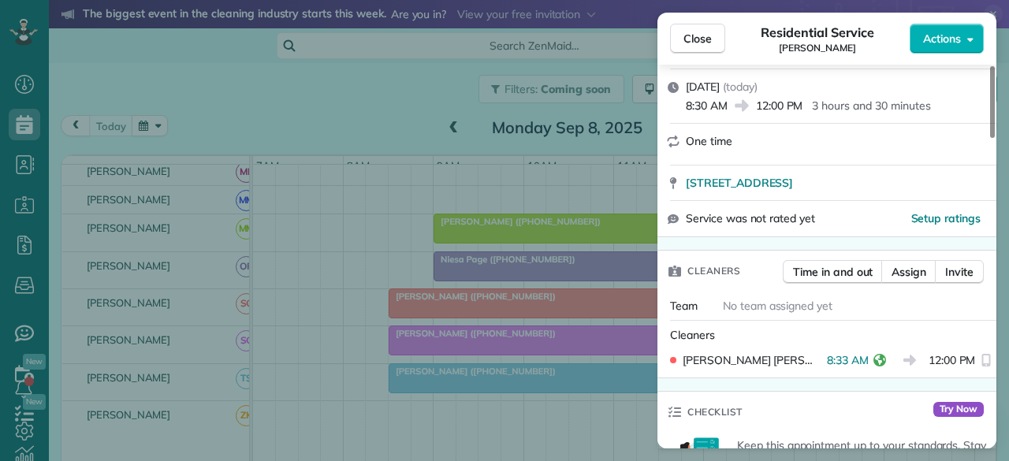
scroll to position [315, 0]
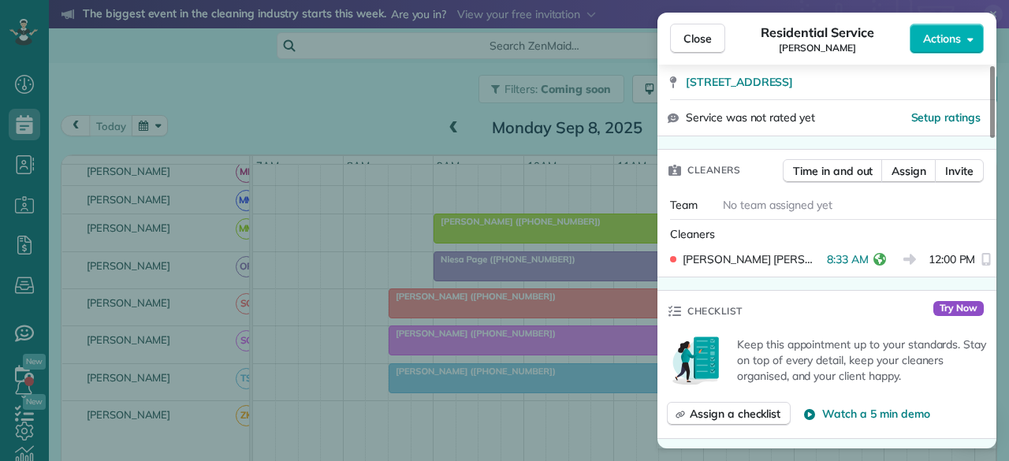
drag, startPoint x: 715, startPoint y: 32, endPoint x: 600, endPoint y: 160, distance: 171.3
click at [715, 32] on button "Close" at bounding box center [697, 39] width 55 height 30
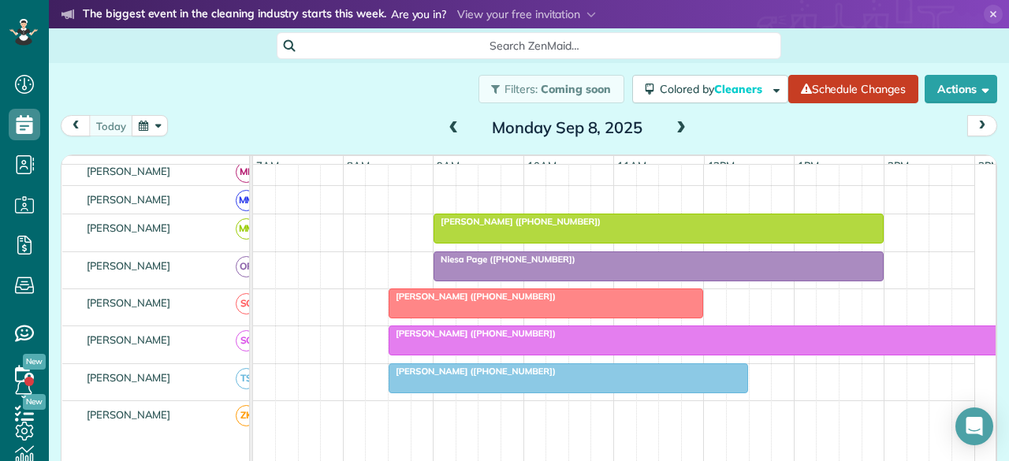
click at [430, 339] on div "Kelly Caviness (+18178816838)" at bounding box center [703, 333] width 621 height 11
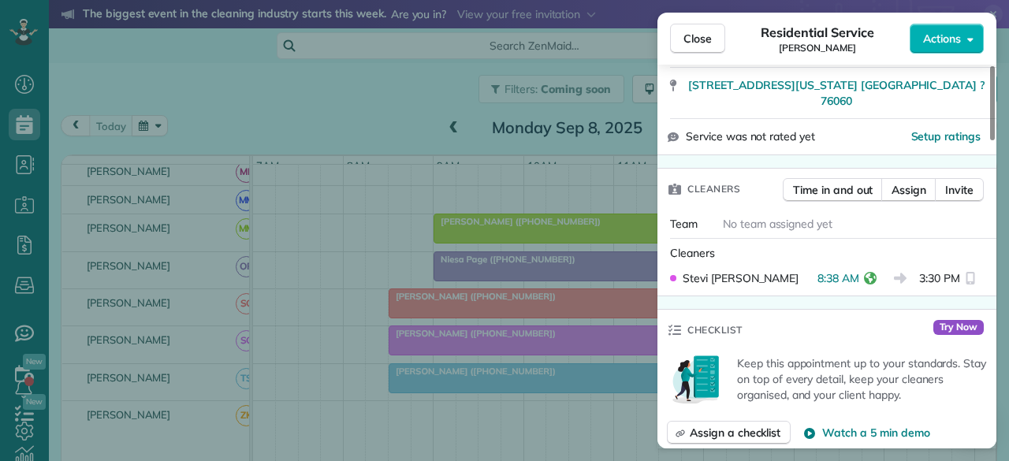
scroll to position [315, 0]
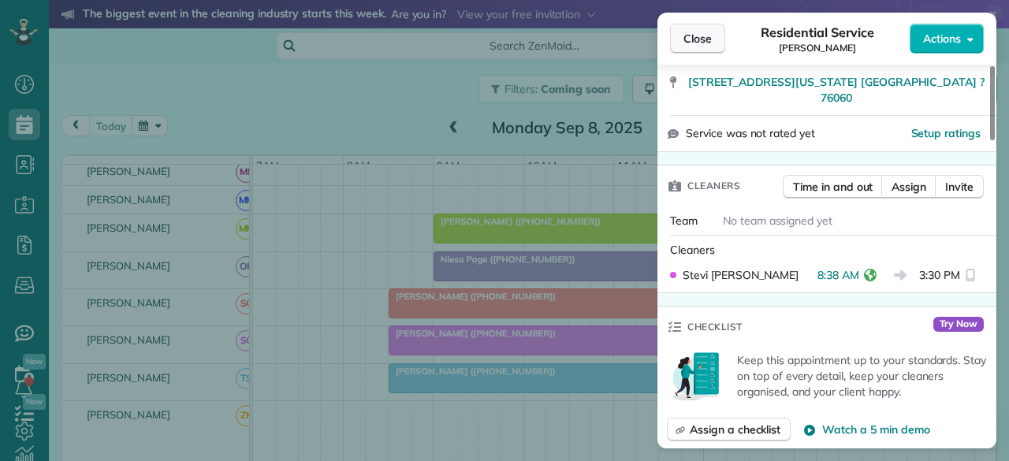
click at [682, 41] on button "Close" at bounding box center [697, 39] width 55 height 30
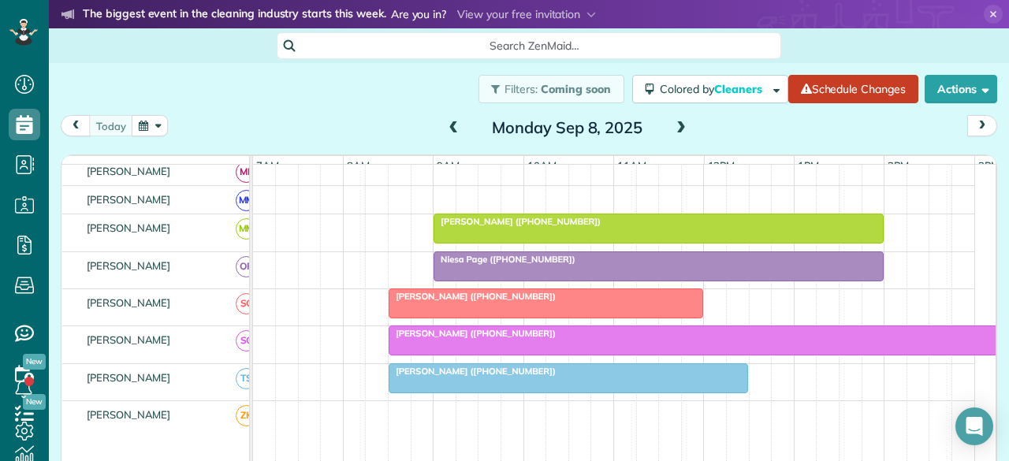
click at [437, 338] on span "Kelly Caviness (+18178816838)" at bounding box center [472, 333] width 169 height 11
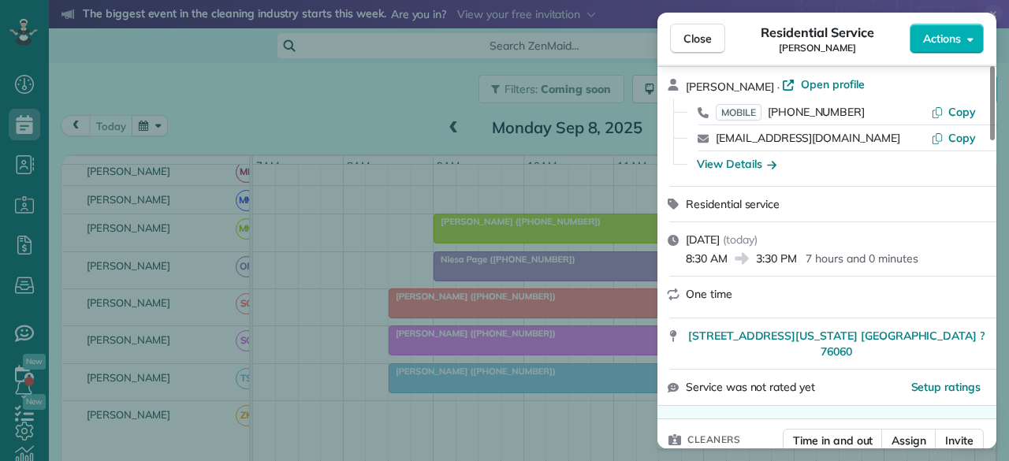
scroll to position [158, 0]
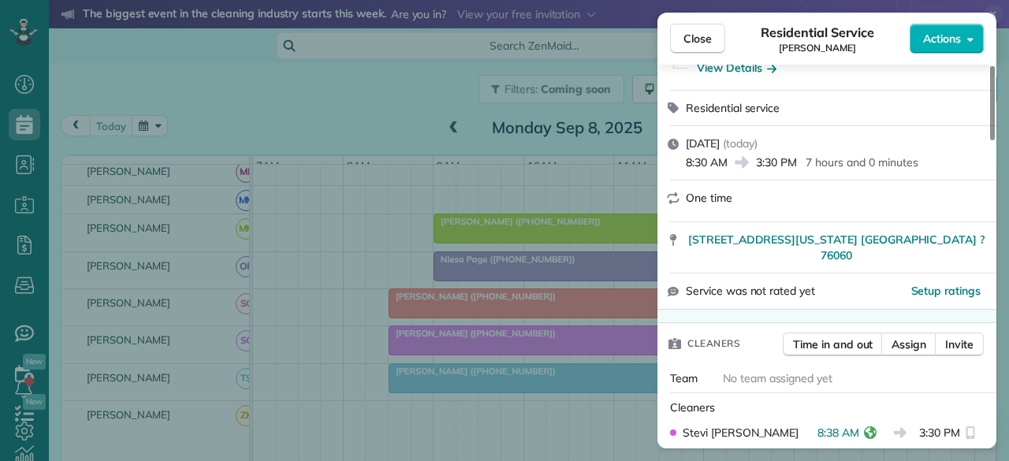
drag, startPoint x: 705, startPoint y: 35, endPoint x: 624, endPoint y: 17, distance: 82.6
click at [704, 35] on span "Close" at bounding box center [697, 39] width 28 height 16
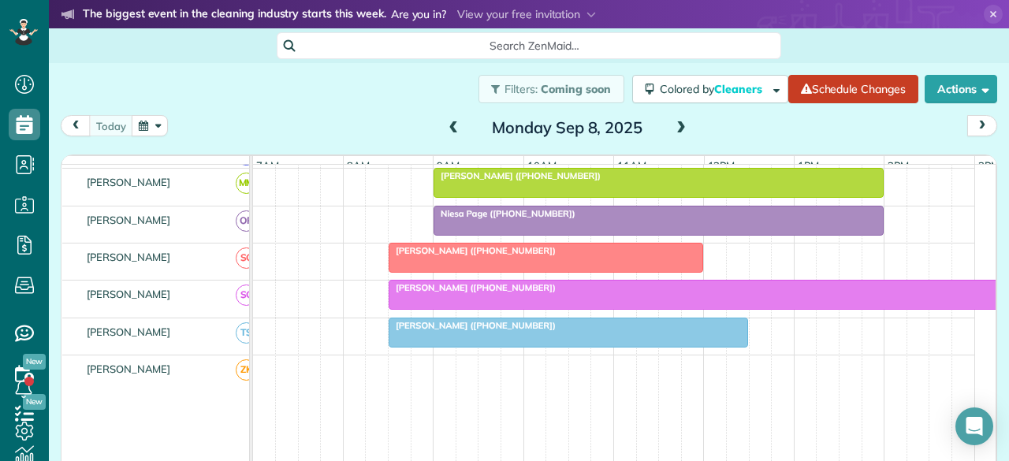
scroll to position [924, 0]
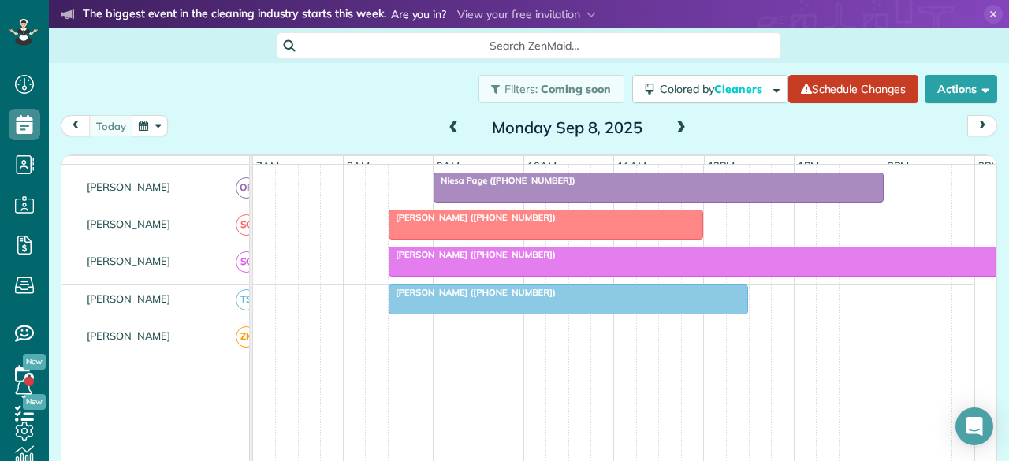
click at [475, 313] on div at bounding box center [568, 299] width 359 height 28
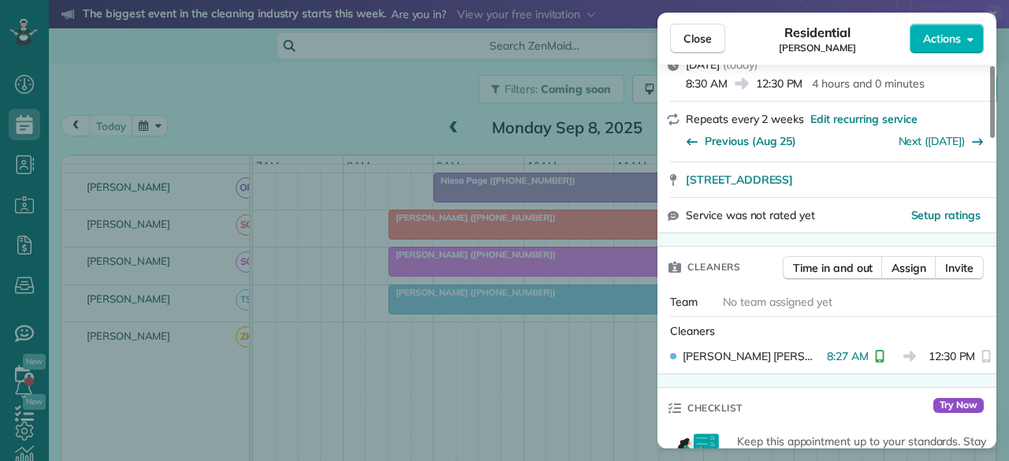
scroll to position [394, 0]
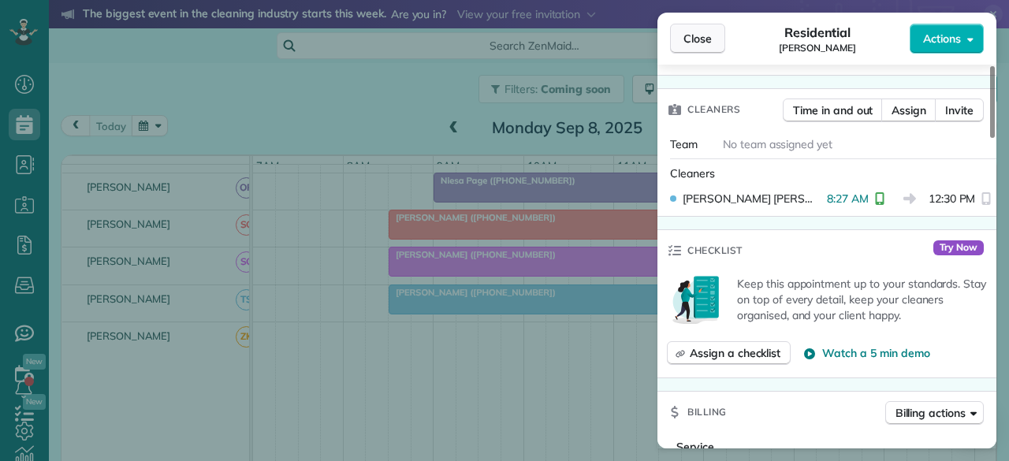
click at [703, 42] on span "Close" at bounding box center [697, 39] width 28 height 16
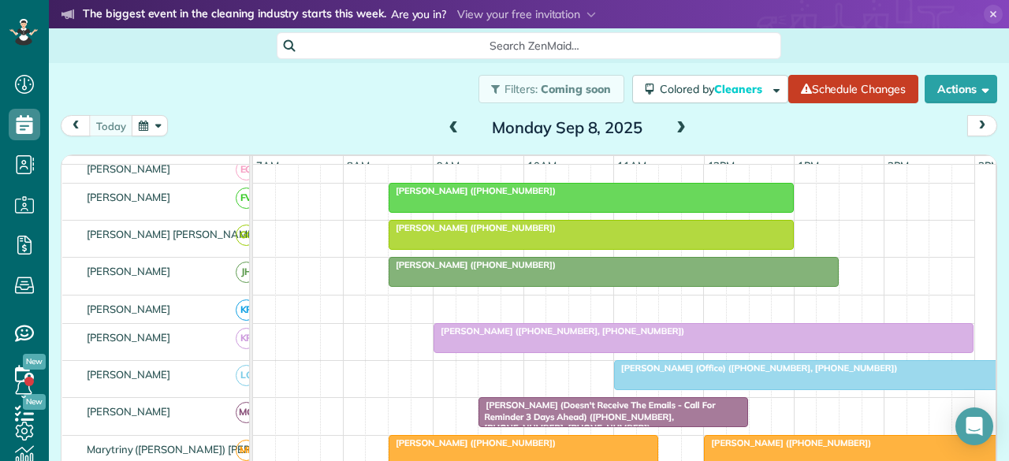
scroll to position [451, 0]
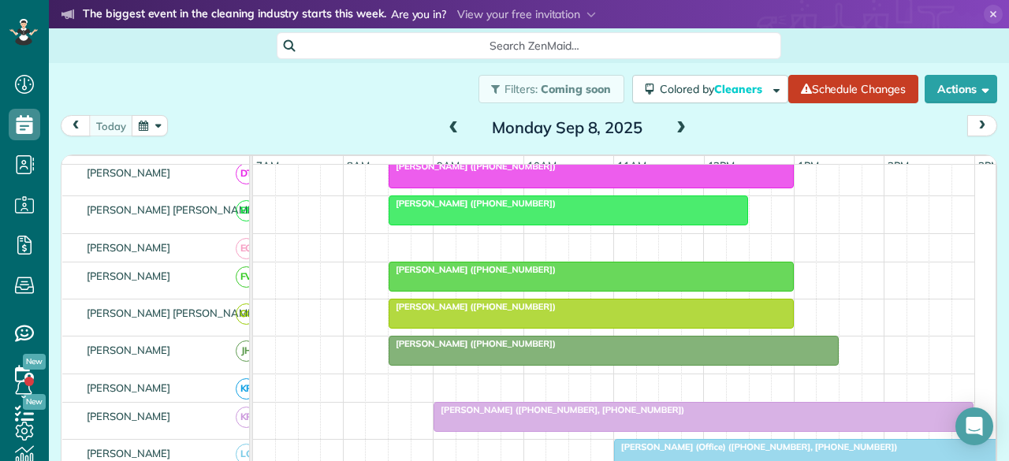
click at [476, 218] on div at bounding box center [568, 210] width 359 height 28
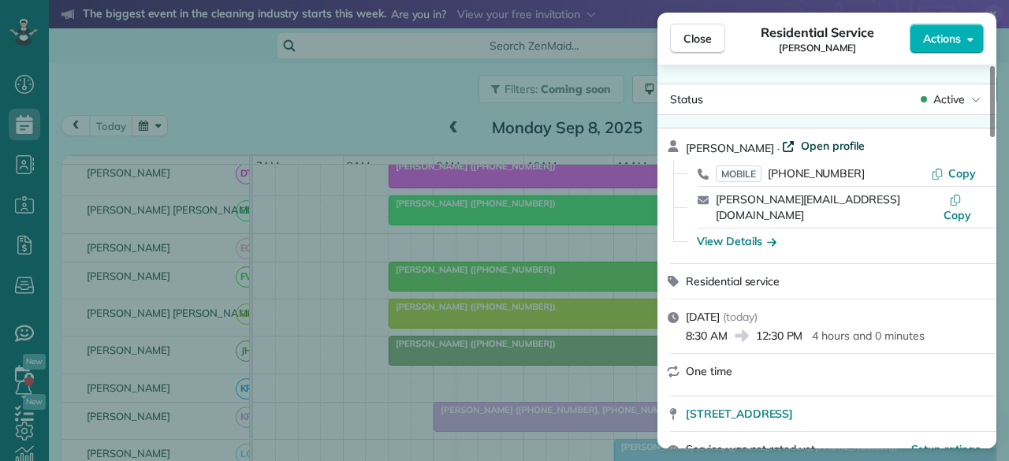
click at [821, 151] on span "Open profile" at bounding box center [833, 146] width 64 height 16
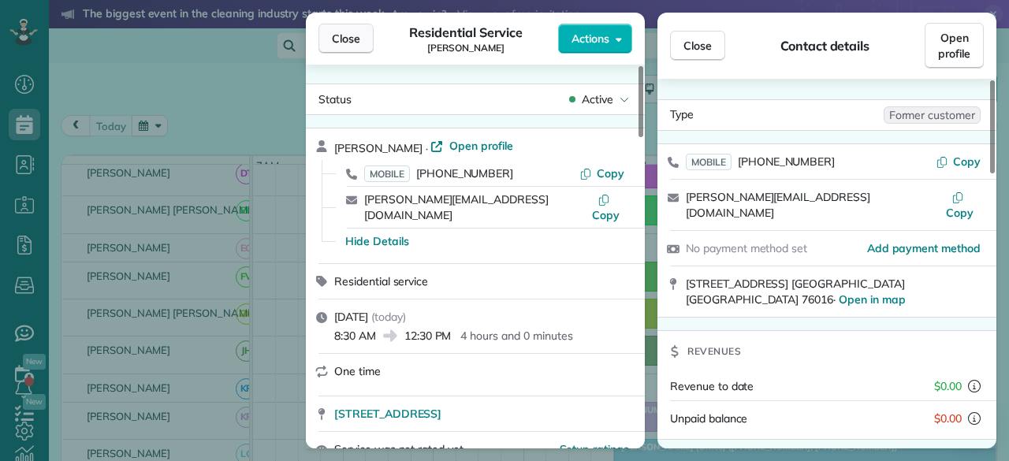
click at [336, 38] on span "Close" at bounding box center [346, 39] width 28 height 16
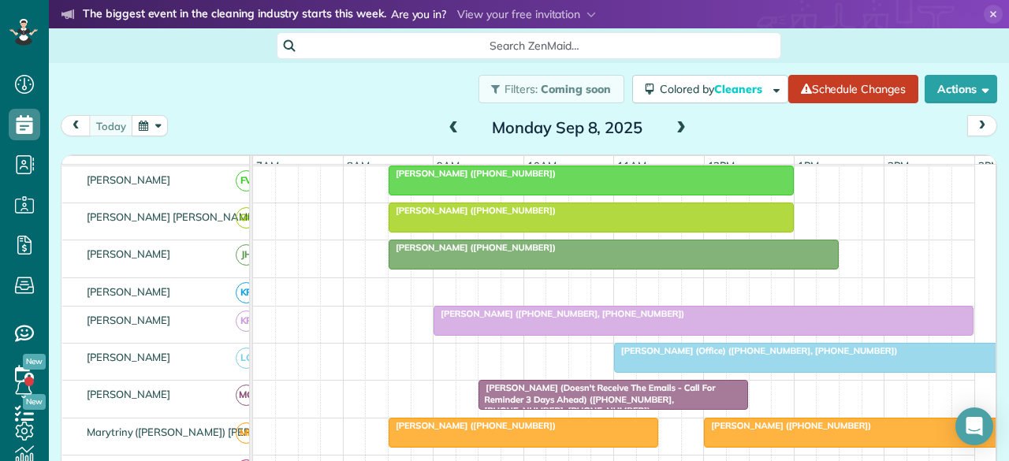
scroll to position [530, 0]
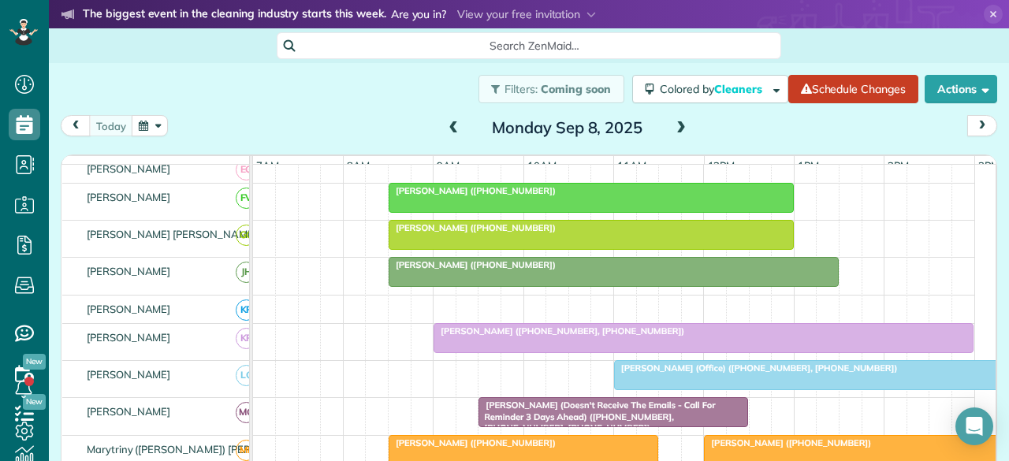
click at [482, 270] on span "Jonna Noble (+18178223477)" at bounding box center [472, 264] width 169 height 11
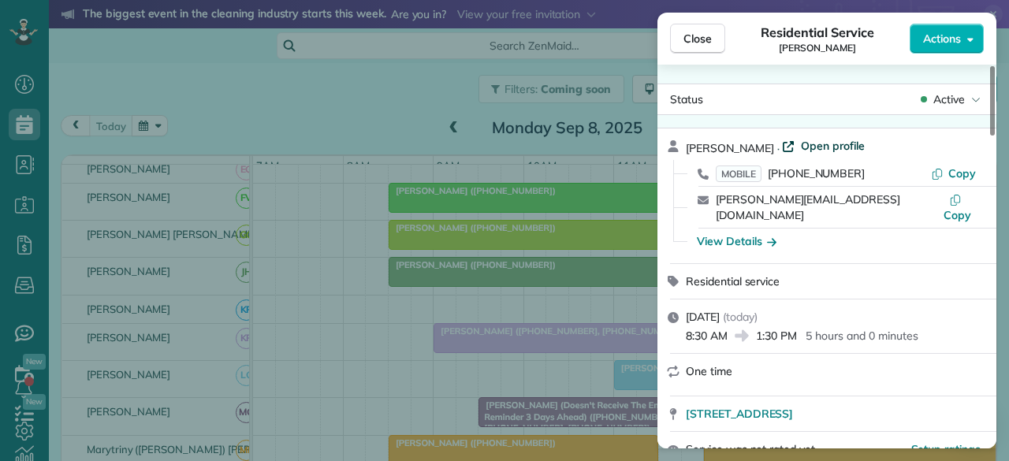
click at [810, 145] on span "Open profile" at bounding box center [833, 146] width 64 height 16
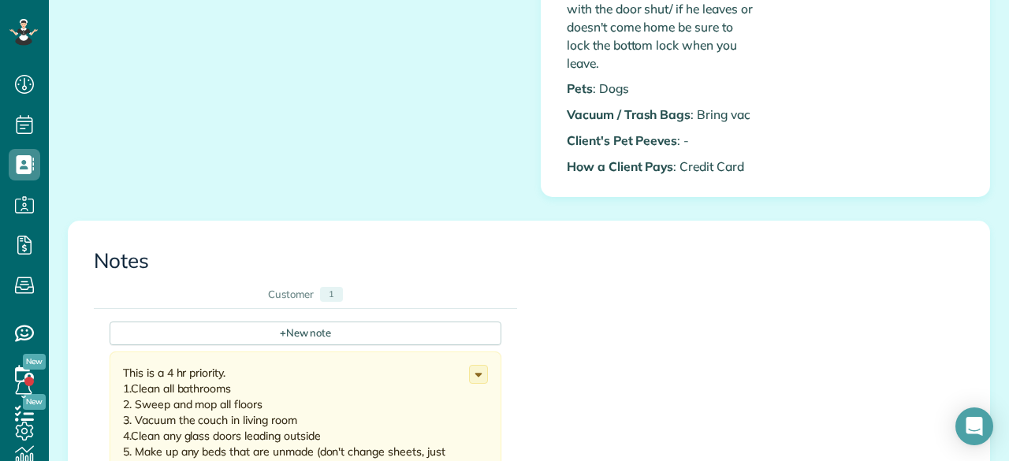
scroll to position [630, 0]
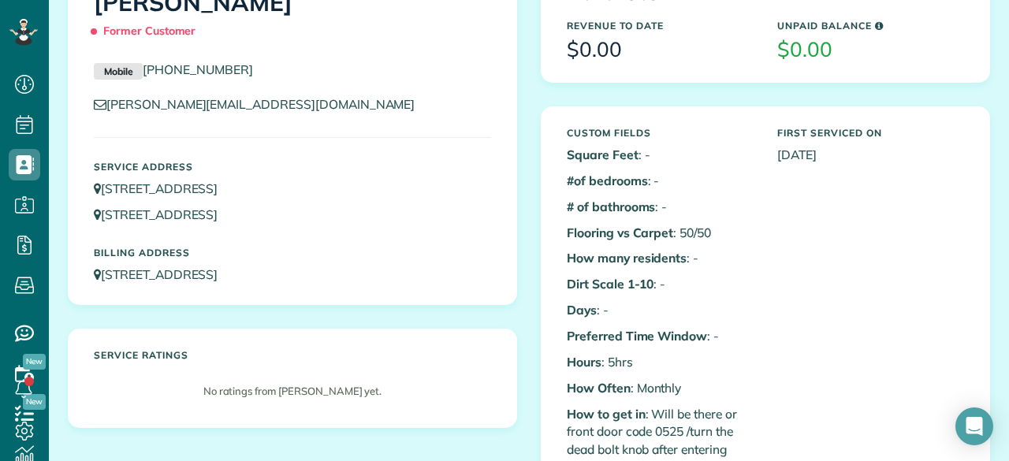
scroll to position [158, 0]
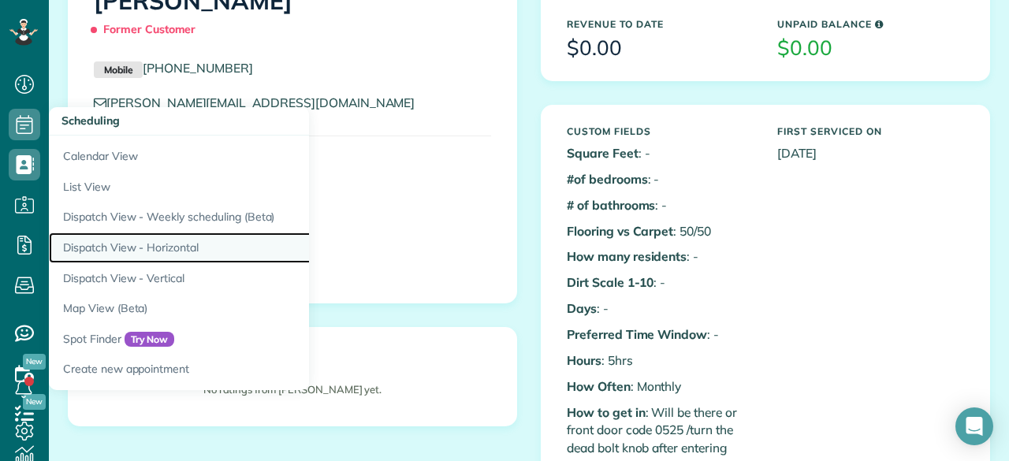
click at [132, 241] on link "Dispatch View - Horizontal" at bounding box center [246, 247] width 394 height 31
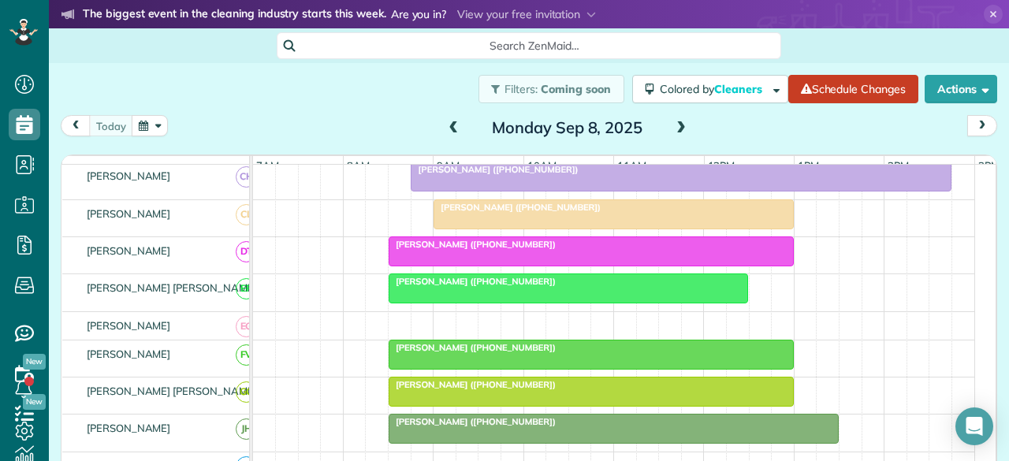
scroll to position [394, 0]
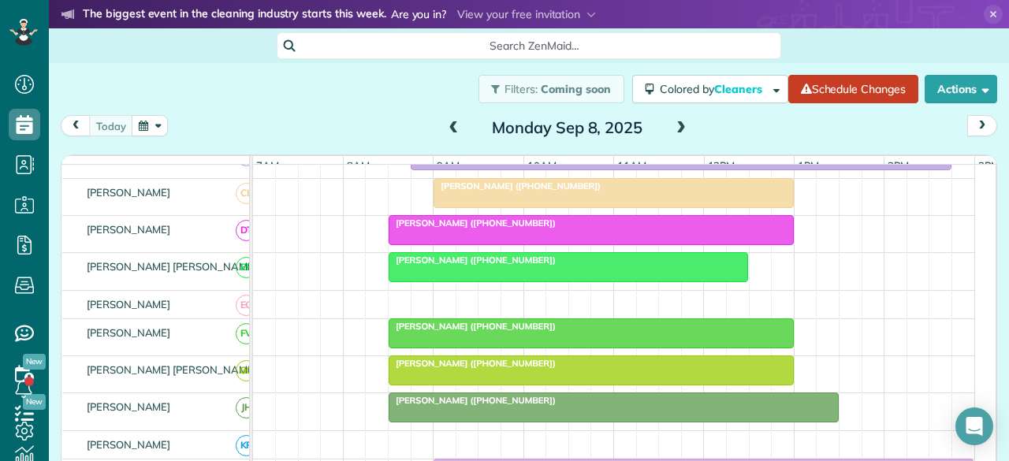
click at [485, 266] on div "[PERSON_NAME] ([PHONE_NUMBER])" at bounding box center [568, 260] width 351 height 11
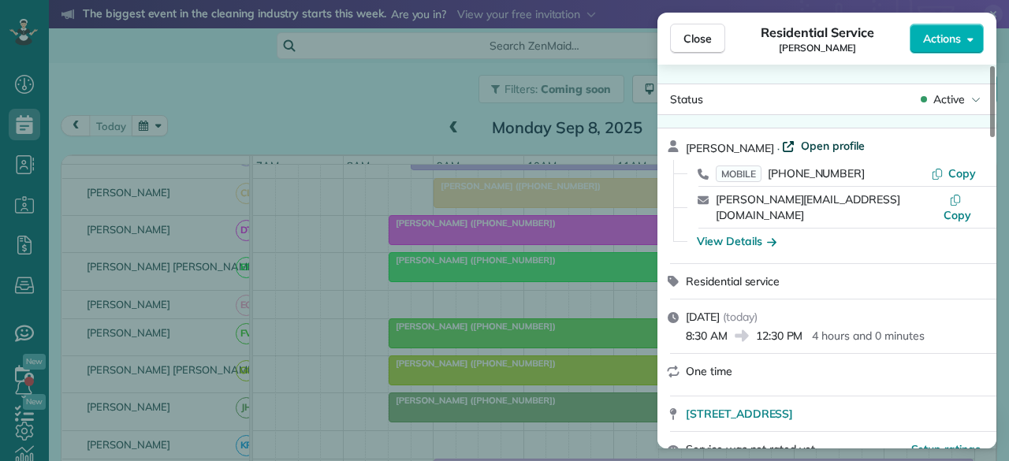
click at [834, 148] on span "Open profile" at bounding box center [833, 146] width 64 height 16
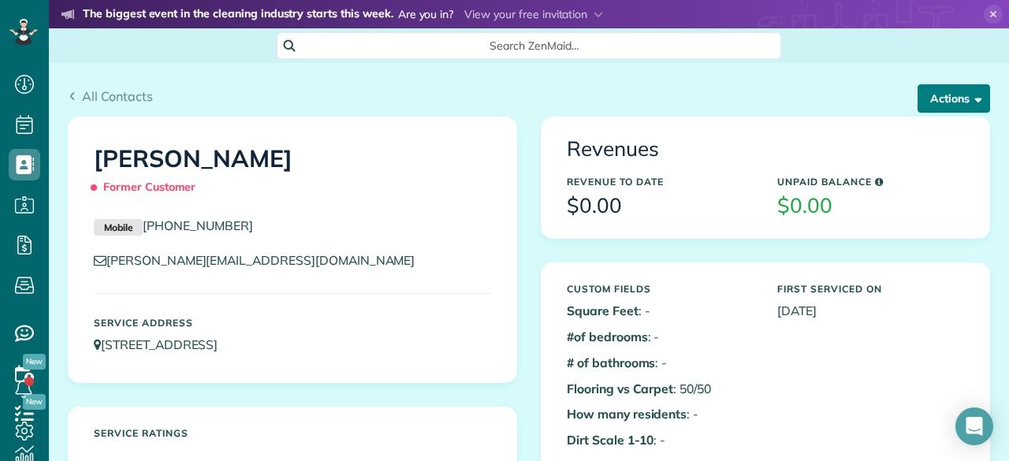
click at [969, 92] on span "button" at bounding box center [975, 98] width 12 height 12
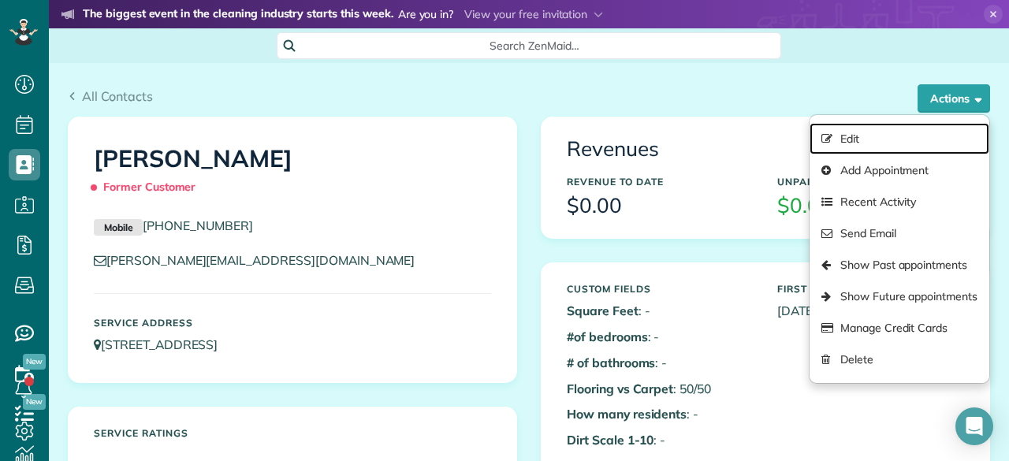
click at [858, 139] on link "Edit" at bounding box center [899, 139] width 180 height 32
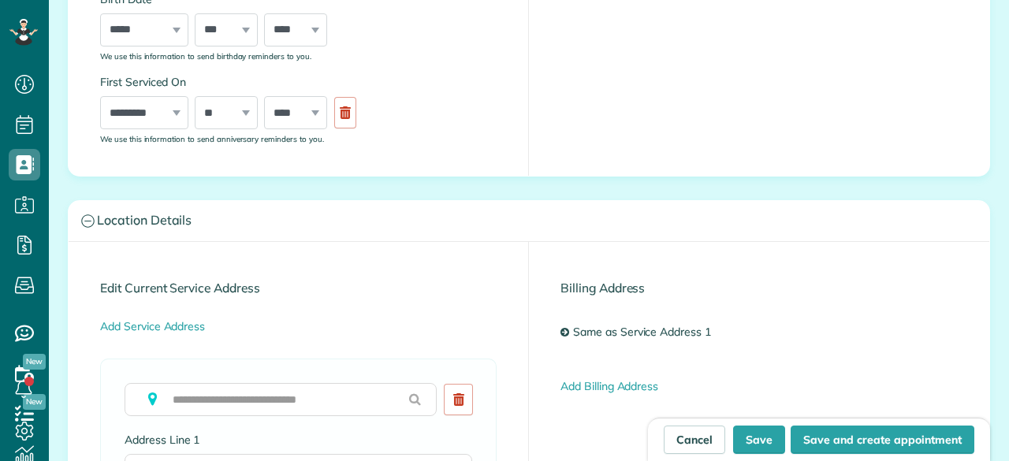
scroll to position [6, 6]
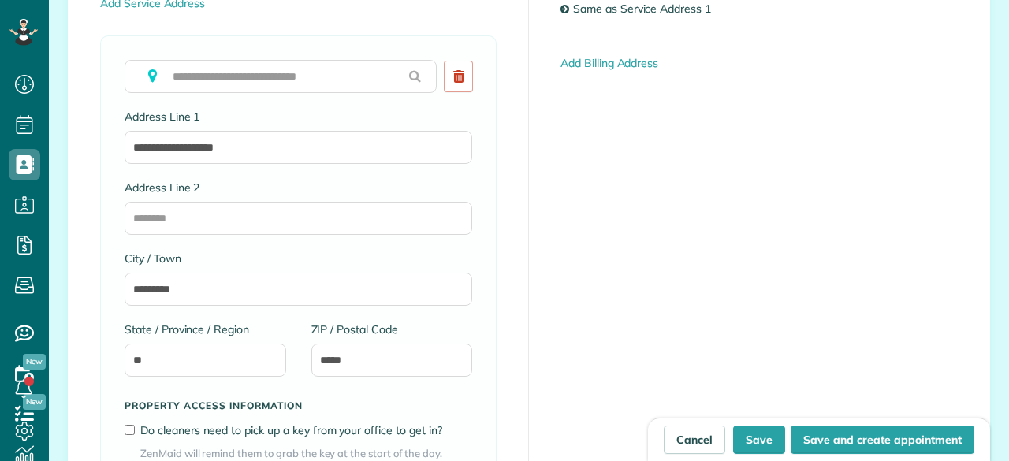
type input "**********"
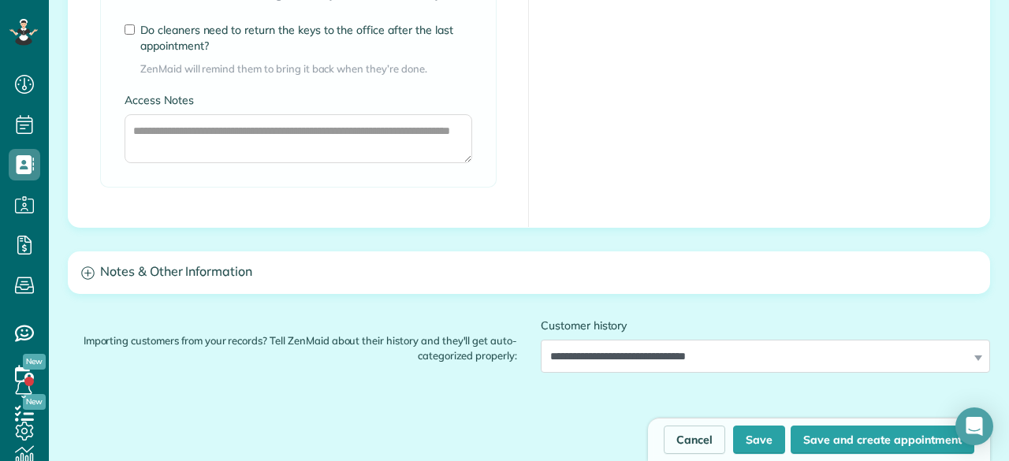
scroll to position [1340, 0]
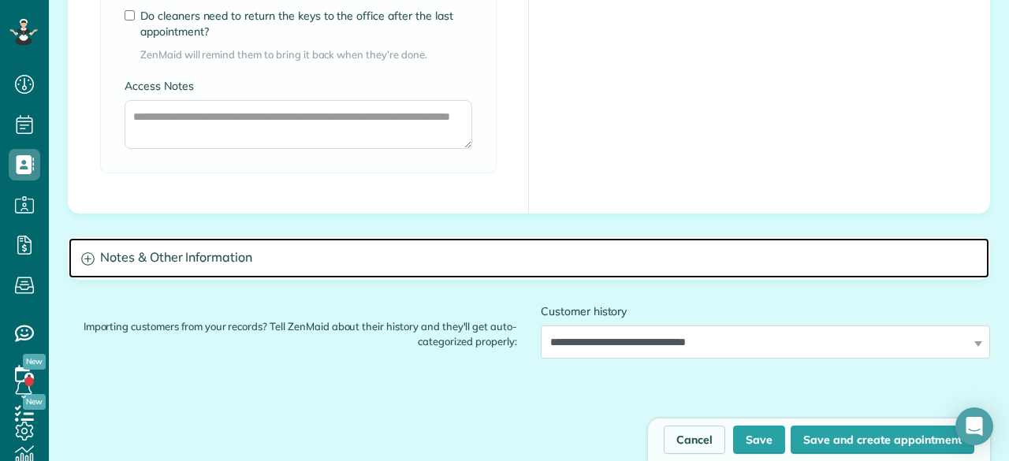
click at [243, 262] on h3 "Notes & Other Information" at bounding box center [529, 258] width 920 height 40
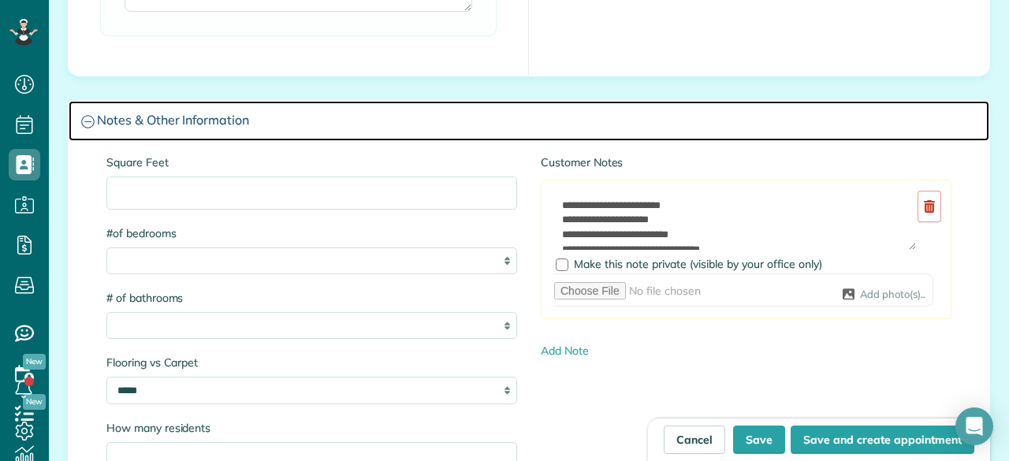
scroll to position [1497, 0]
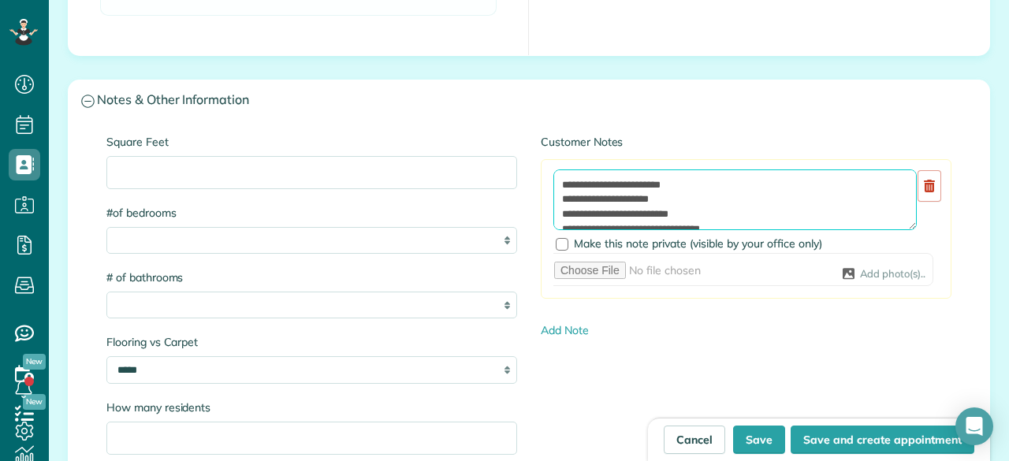
click at [555, 176] on textarea "**********" at bounding box center [734, 199] width 363 height 61
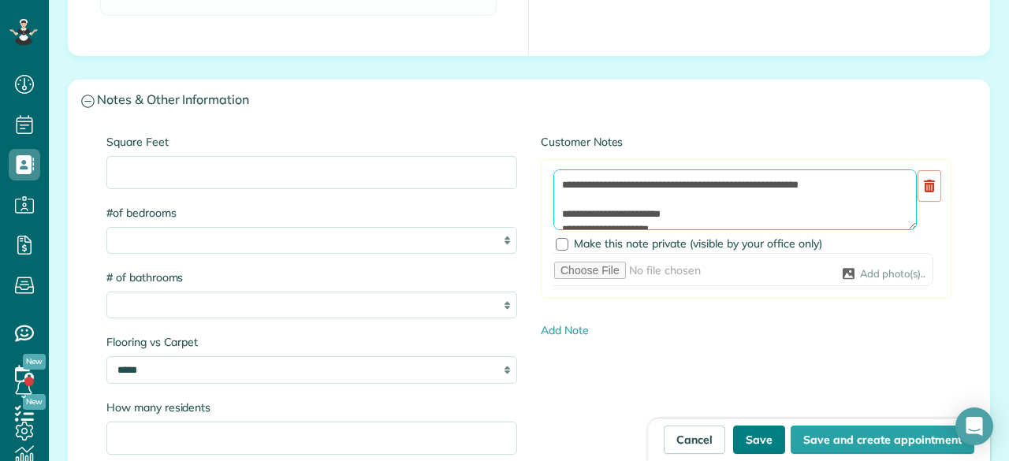
type textarea "**********"
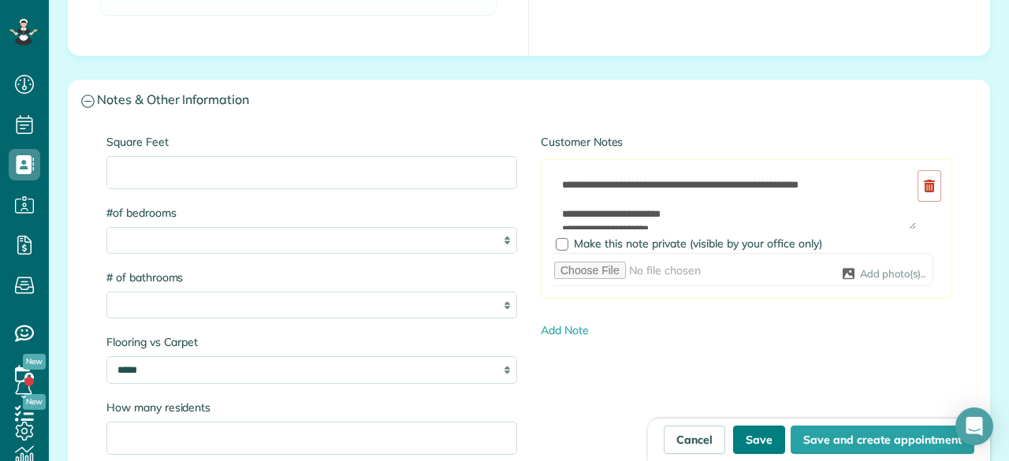
click at [758, 442] on button "Save" at bounding box center [759, 440] width 52 height 28
type input "**********"
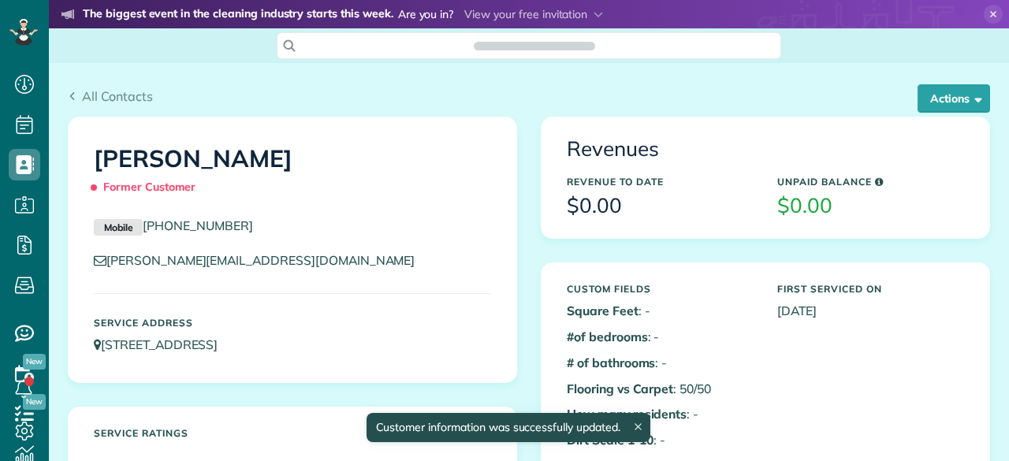
scroll to position [6, 6]
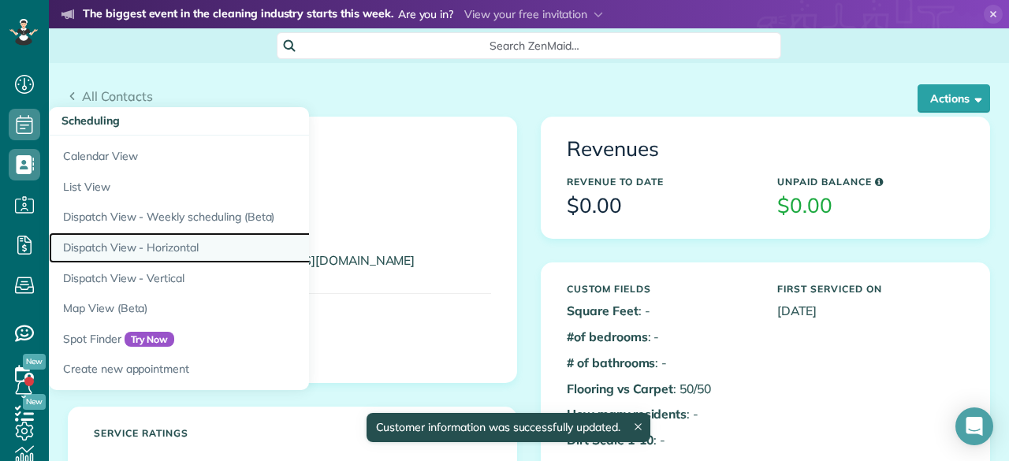
click at [93, 246] on link "Dispatch View - Horizontal" at bounding box center [246, 247] width 394 height 31
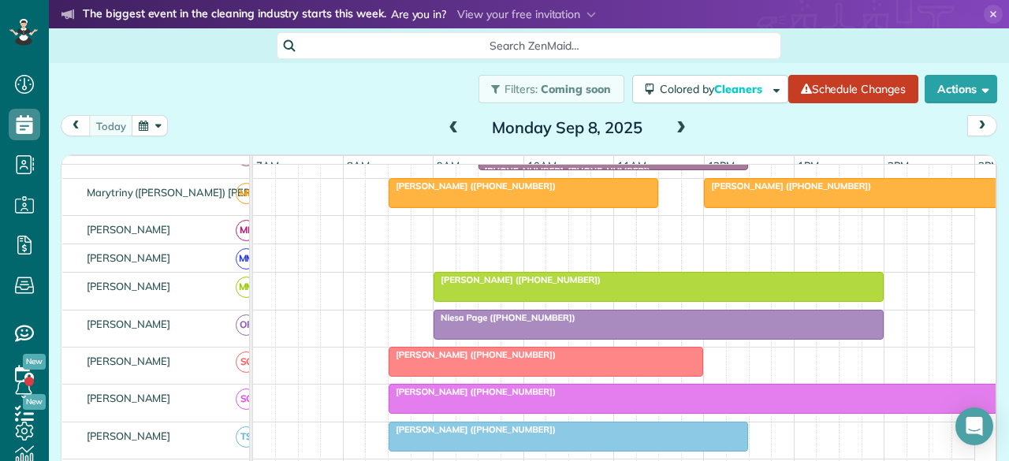
scroll to position [788, 0]
